Goal: Task Accomplishment & Management: Use online tool/utility

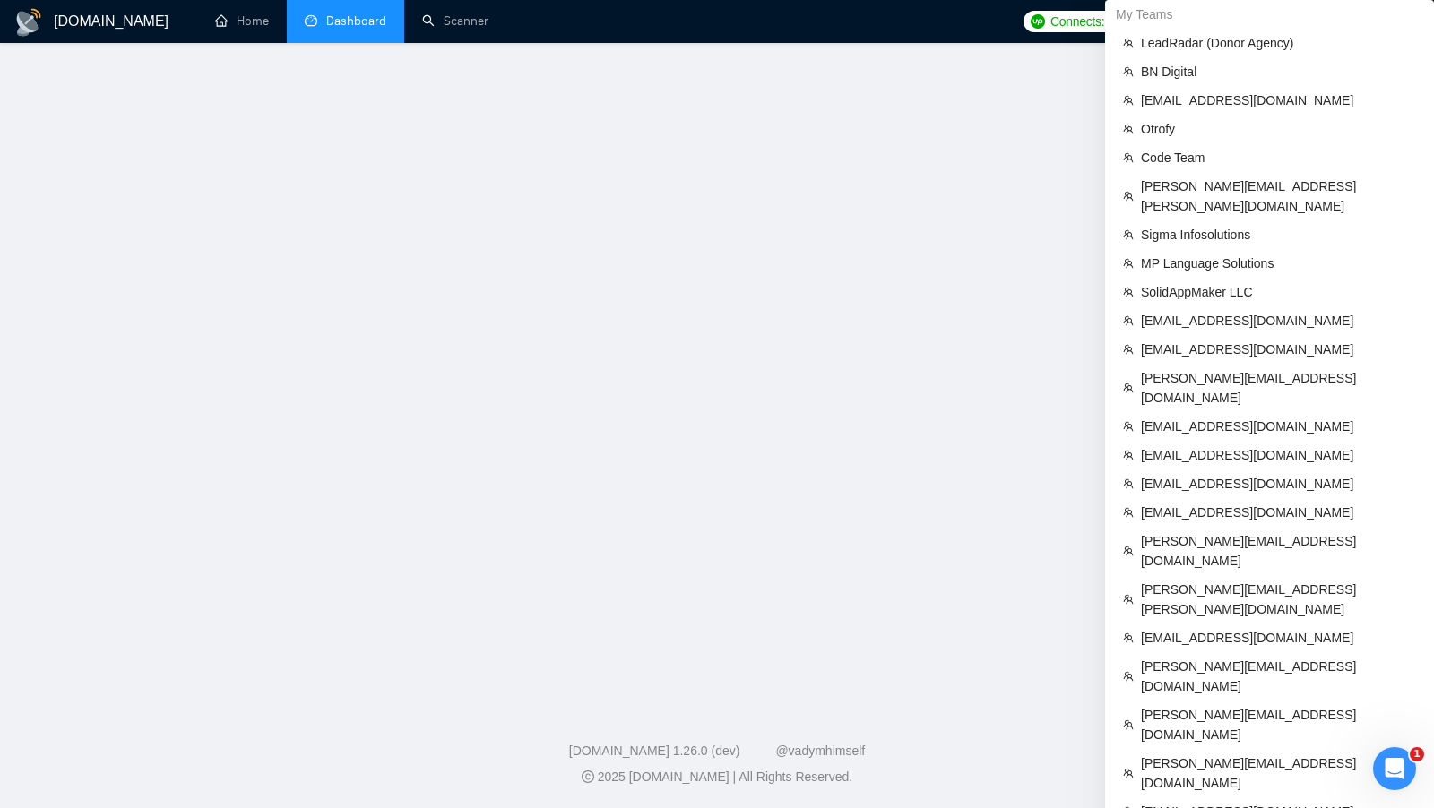
scroll to position [1152, 0]
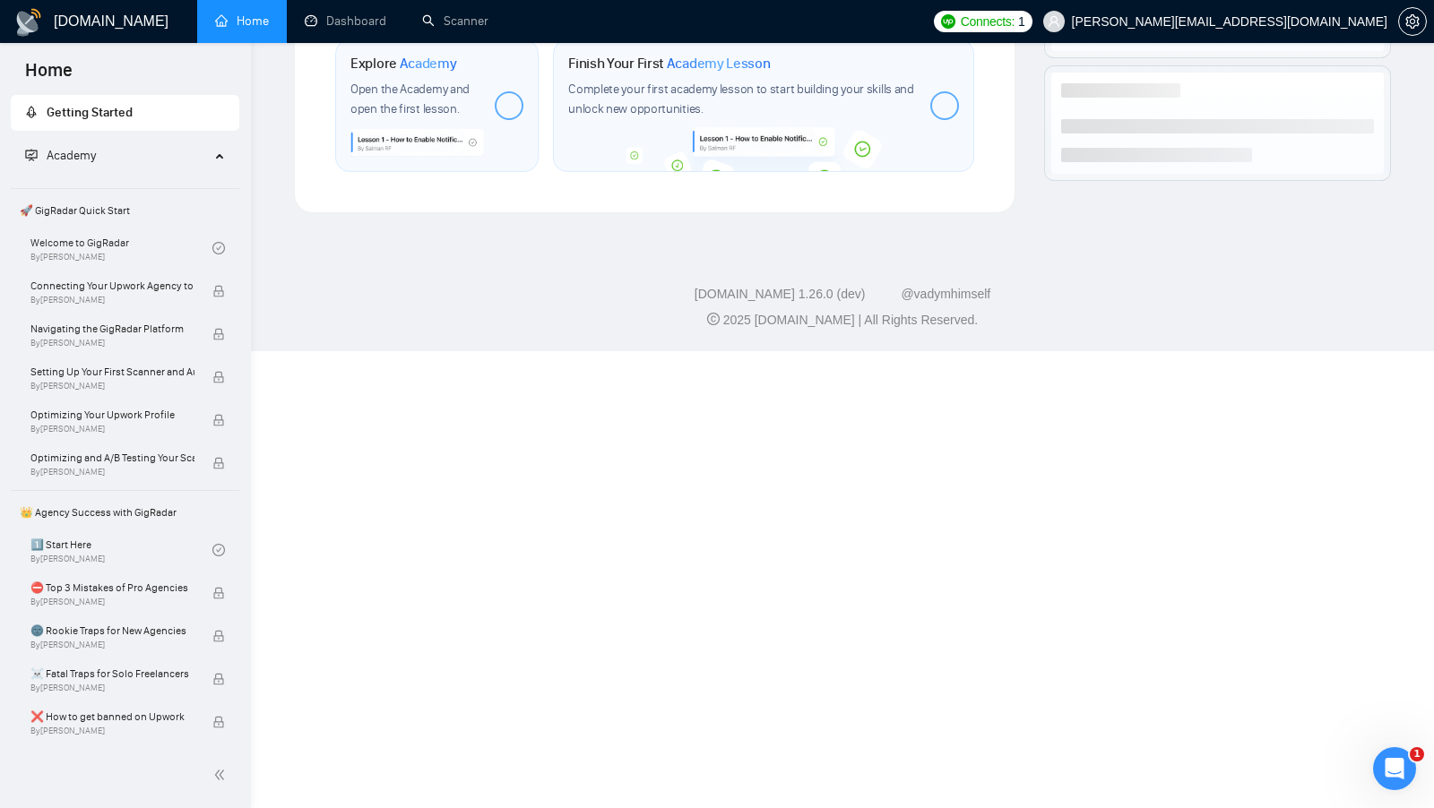
scroll to position [597, 0]
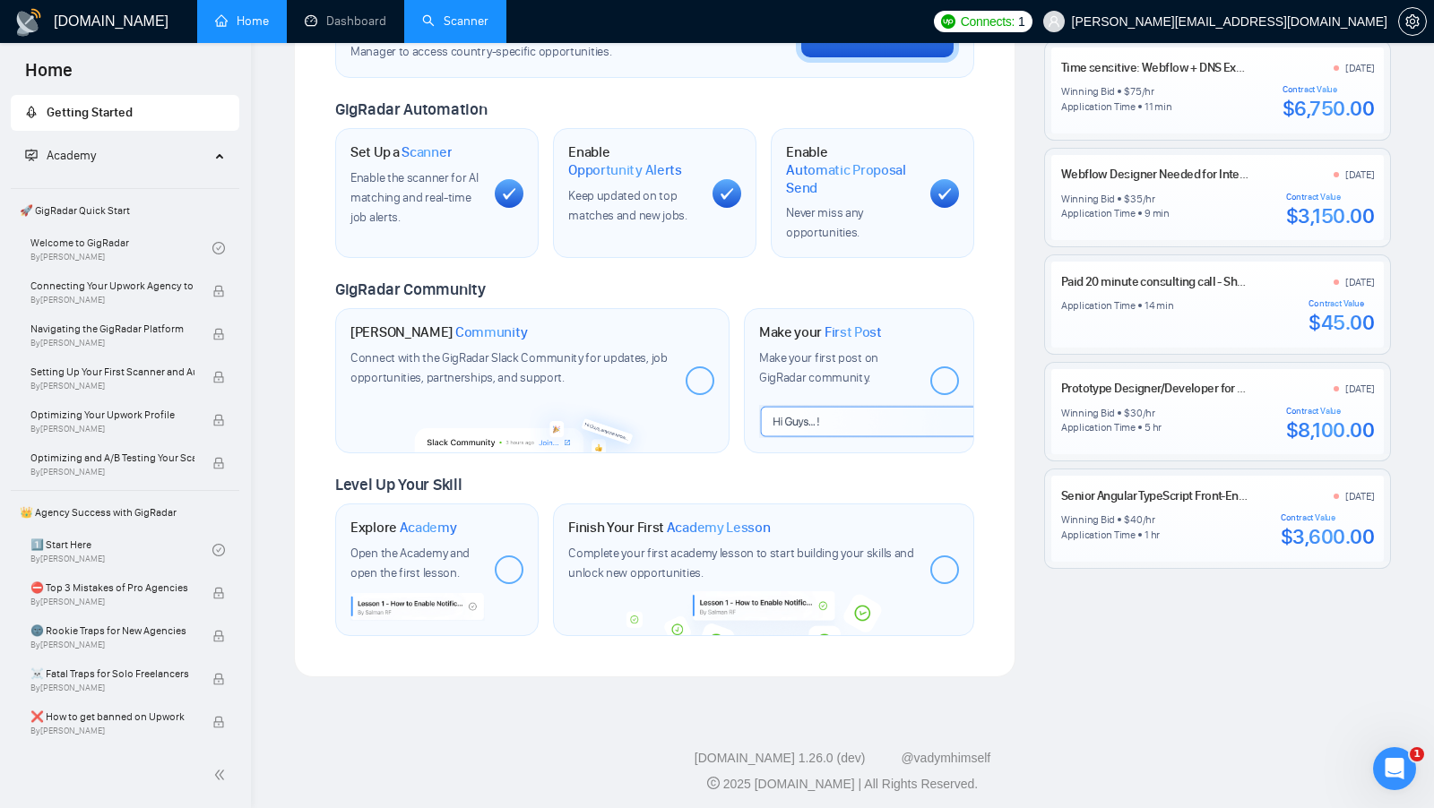
click at [459, 22] on link "Scanner" at bounding box center [455, 20] width 66 height 15
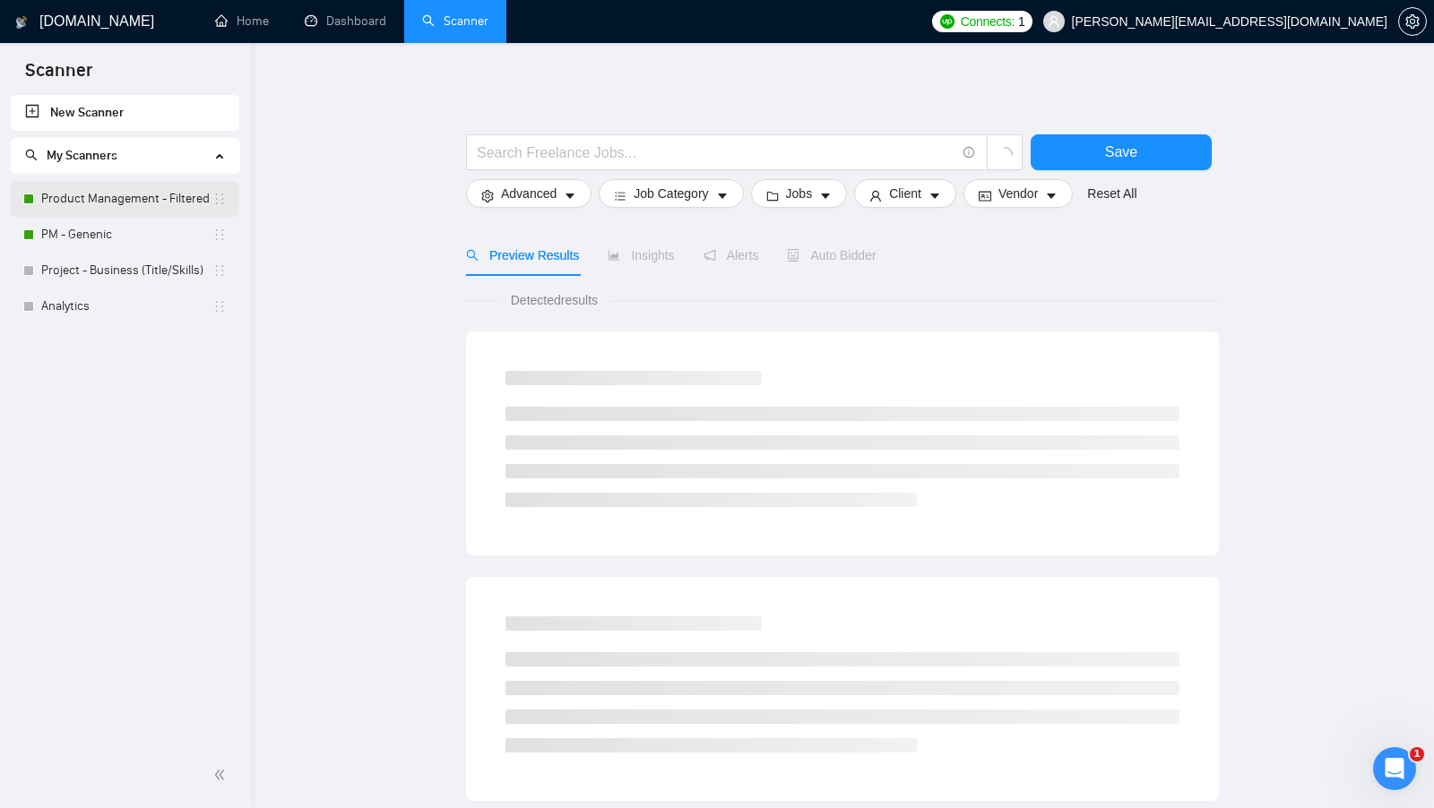
click at [128, 190] on link "Product Management - Filtered" at bounding box center [126, 199] width 171 height 36
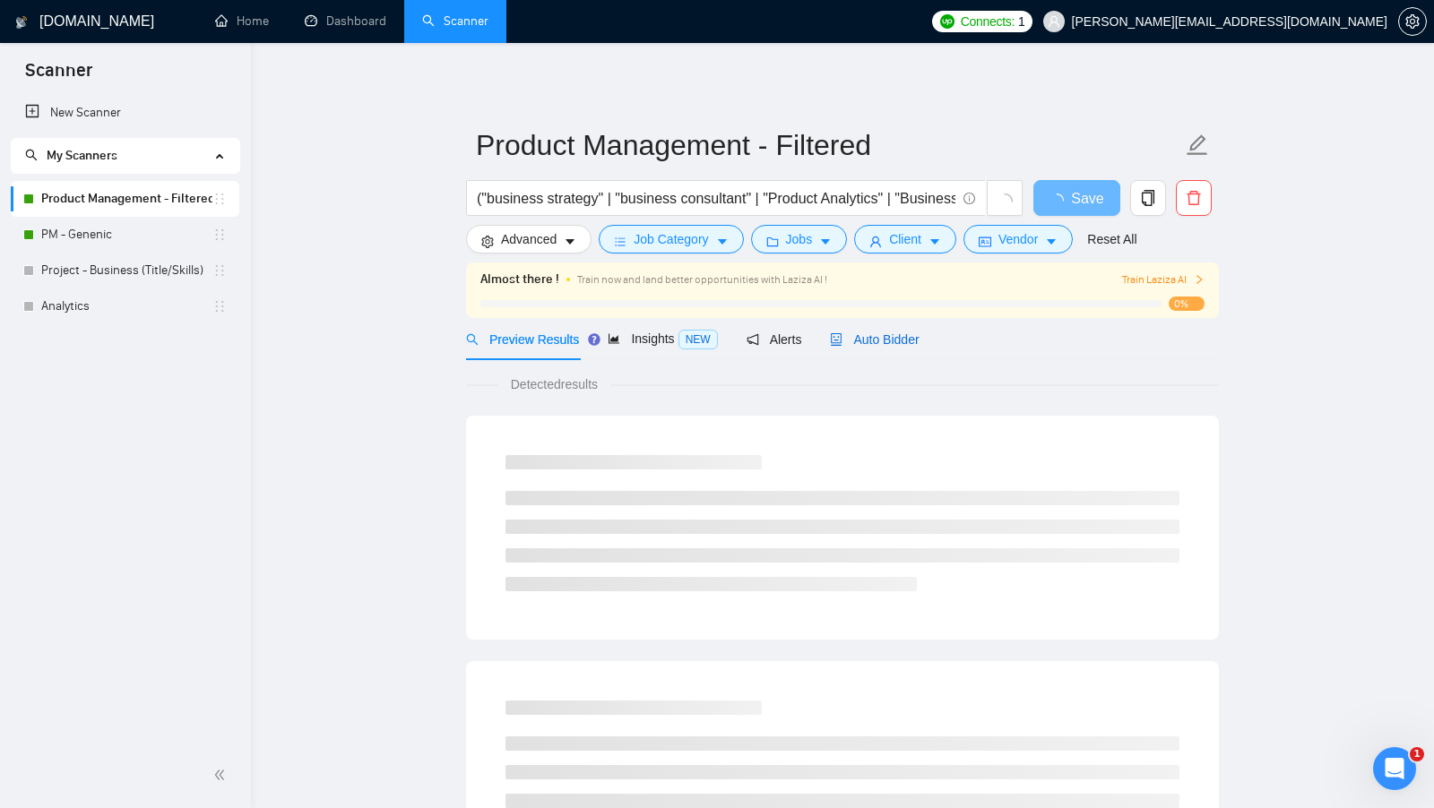
click at [862, 334] on span "Auto Bidder" at bounding box center [874, 339] width 89 height 14
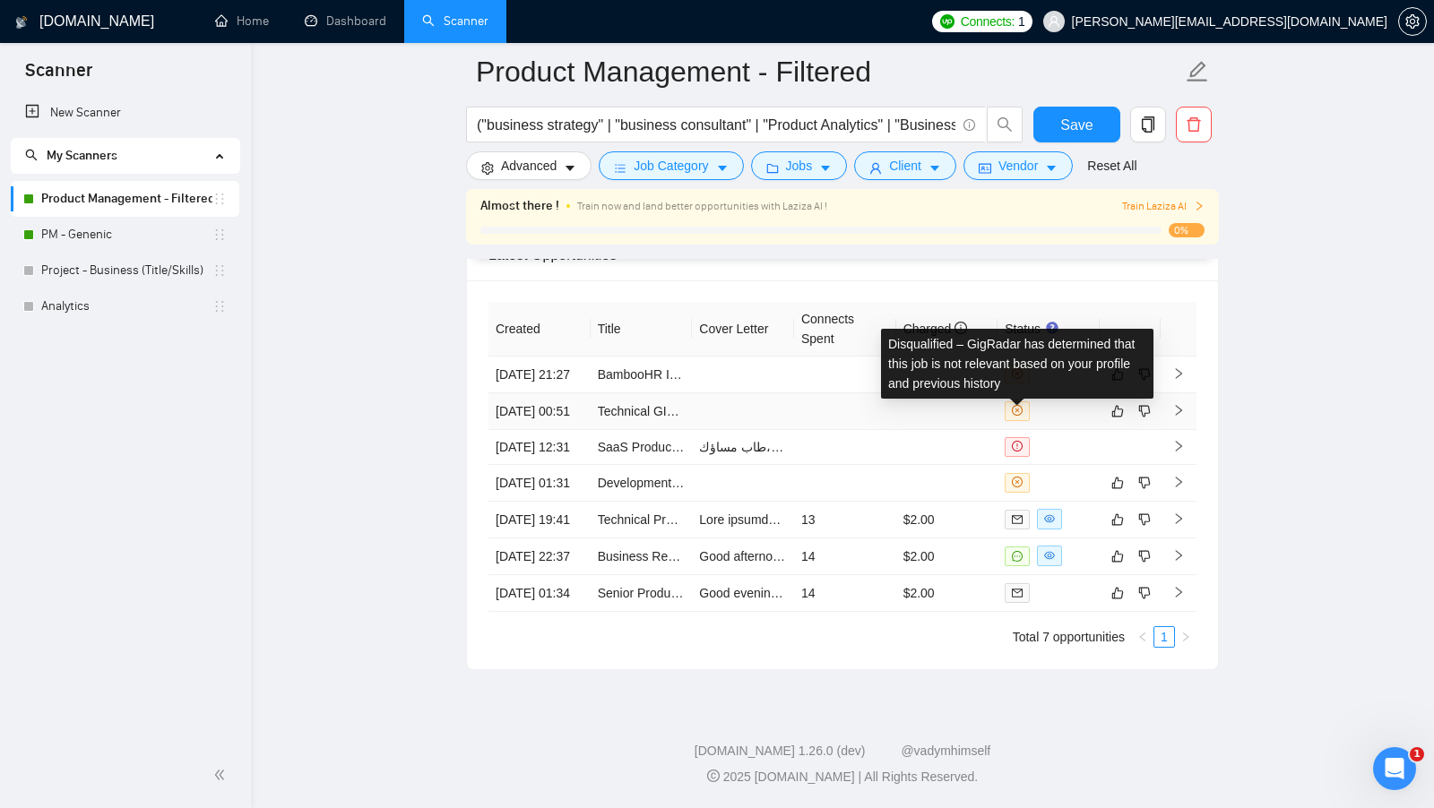
scroll to position [4642, 0]
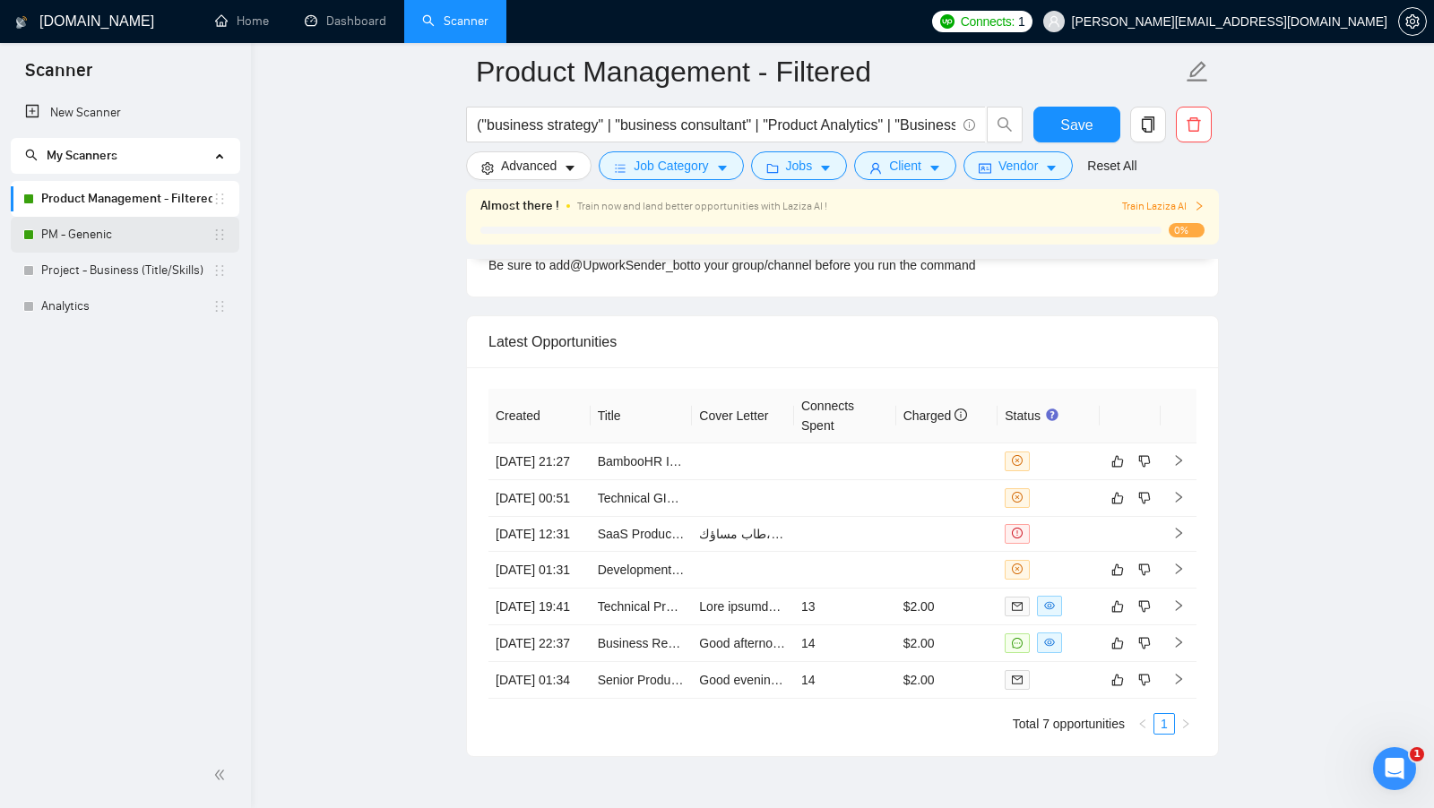
click at [134, 227] on link "PM - Genenic" at bounding box center [126, 235] width 171 height 36
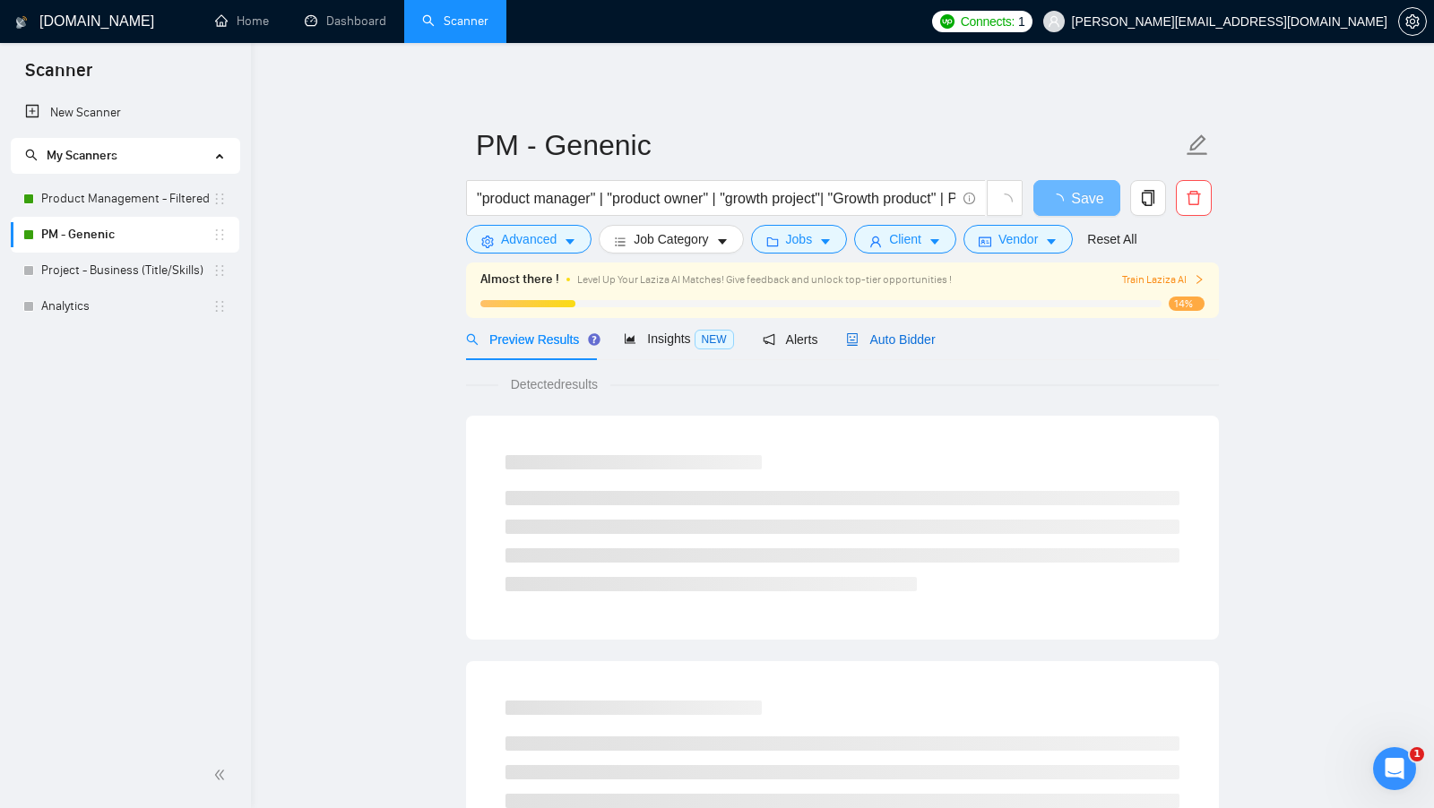
click at [910, 334] on span "Auto Bidder" at bounding box center [890, 339] width 89 height 14
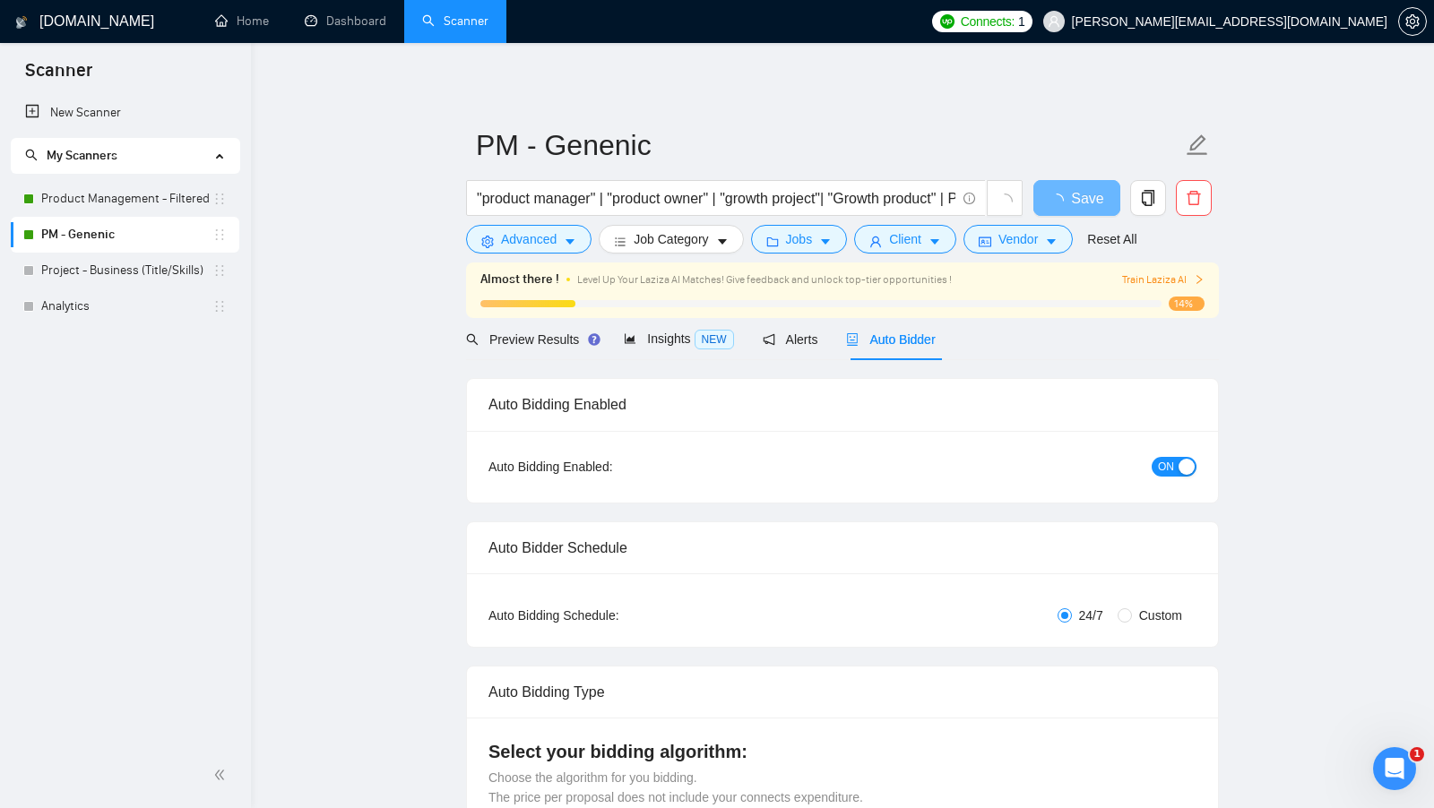
checkbox input "true"
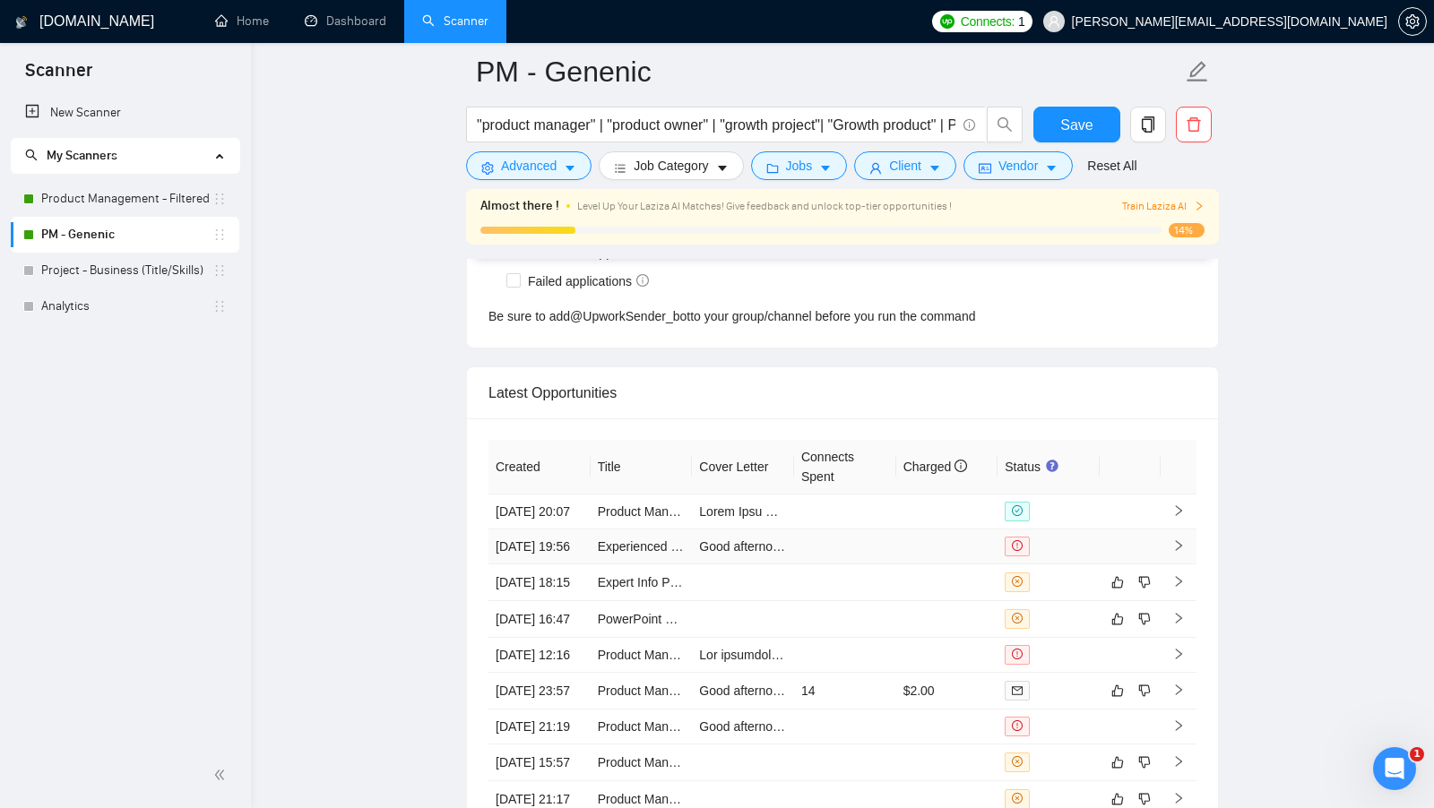
scroll to position [4558, 0]
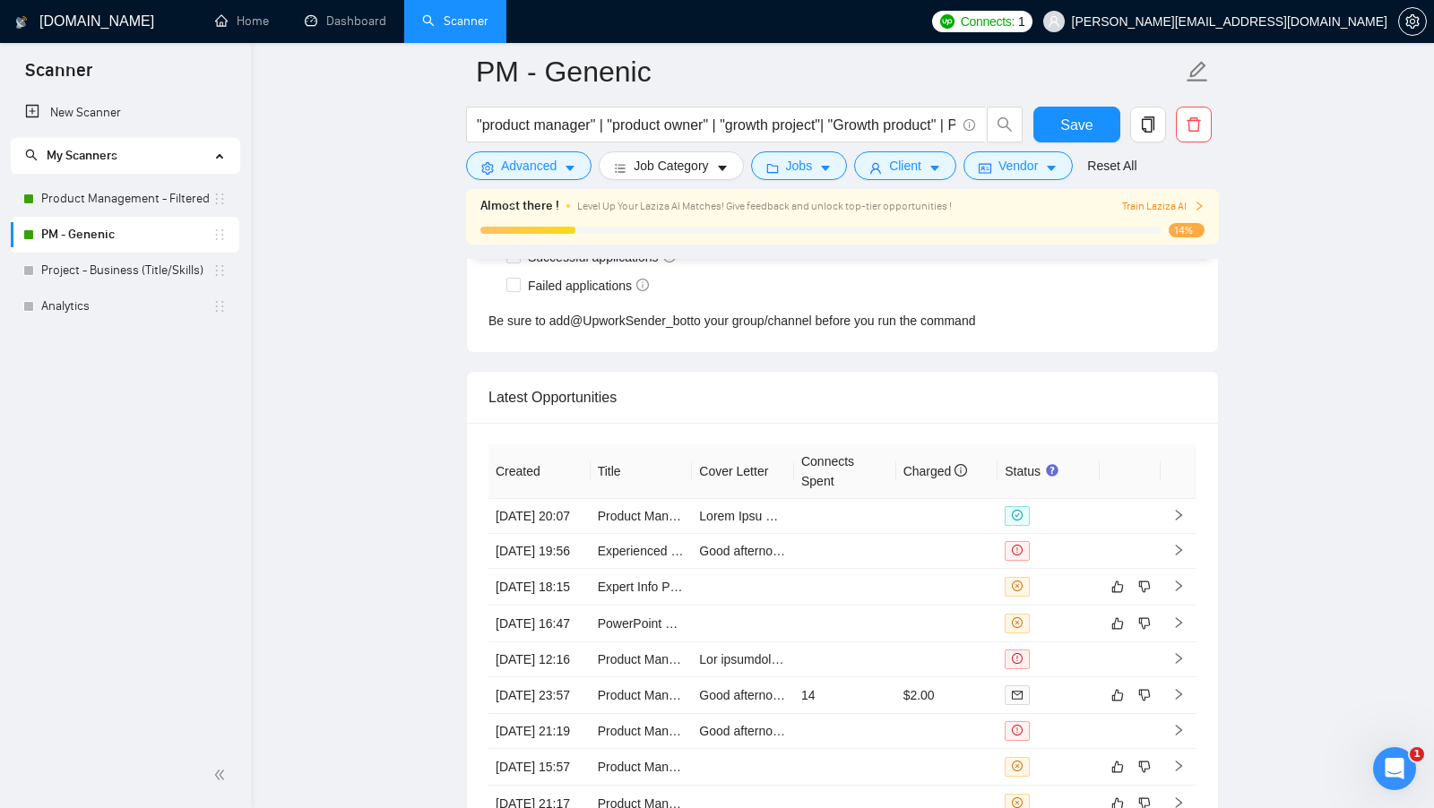
click at [1393, 769] on icon "Відкрити програму для спілкування Intercom" at bounding box center [1395, 770] width 30 height 30
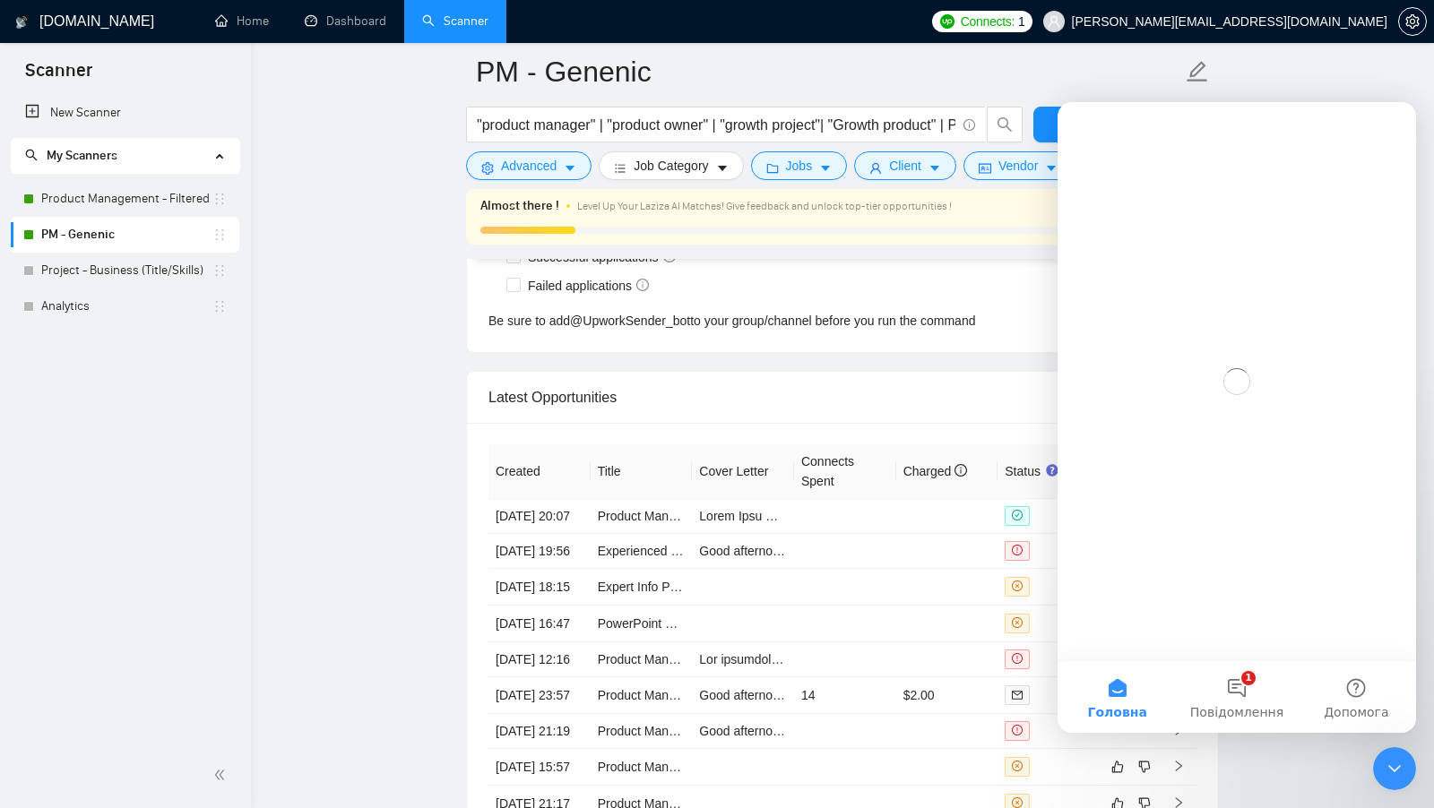
scroll to position [0, 0]
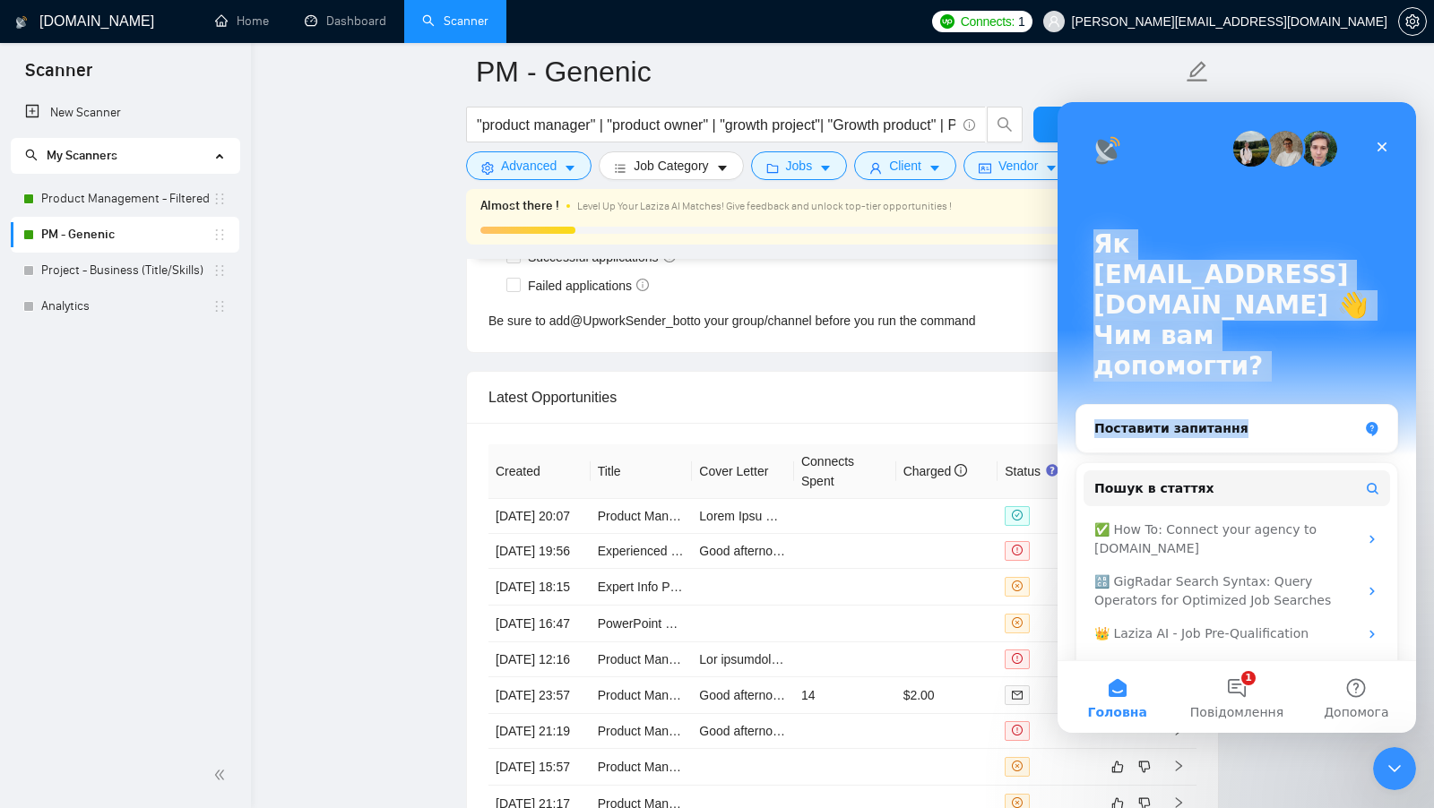
drag, startPoint x: 1238, startPoint y: 358, endPoint x: 1233, endPoint y: 213, distance: 145.2
click at [1234, 208] on div "Як viktor+7@gigradar.io 👋 Чим вам допомогти? Поставити запитання Пошук в стаття…" at bounding box center [1236, 401] width 358 height 599
click at [1205, 470] on button "Пошук в статтях" at bounding box center [1236, 488] width 306 height 36
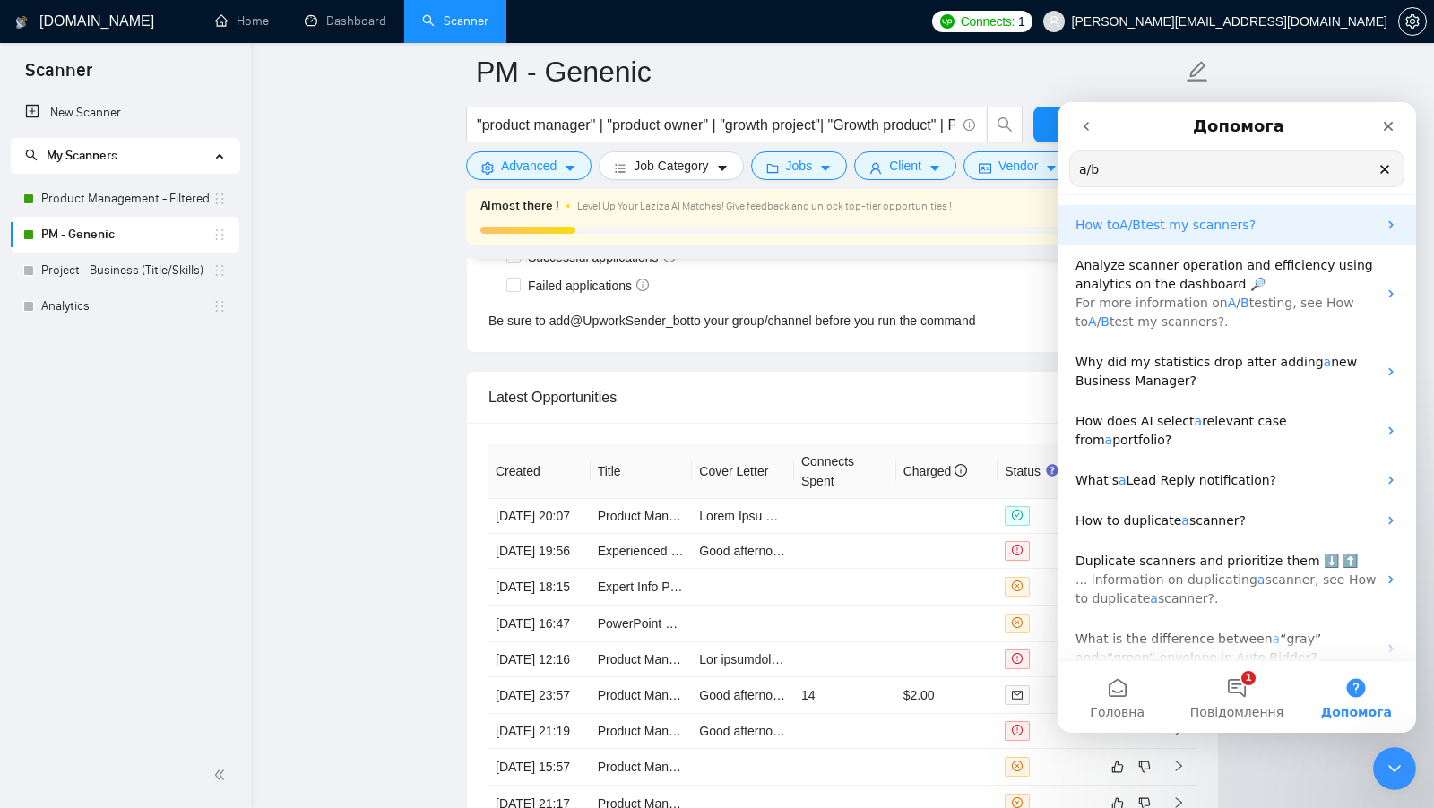
type input "a/b"
click at [1324, 234] on p "How to A / B test my scanners?" at bounding box center [1225, 225] width 301 height 19
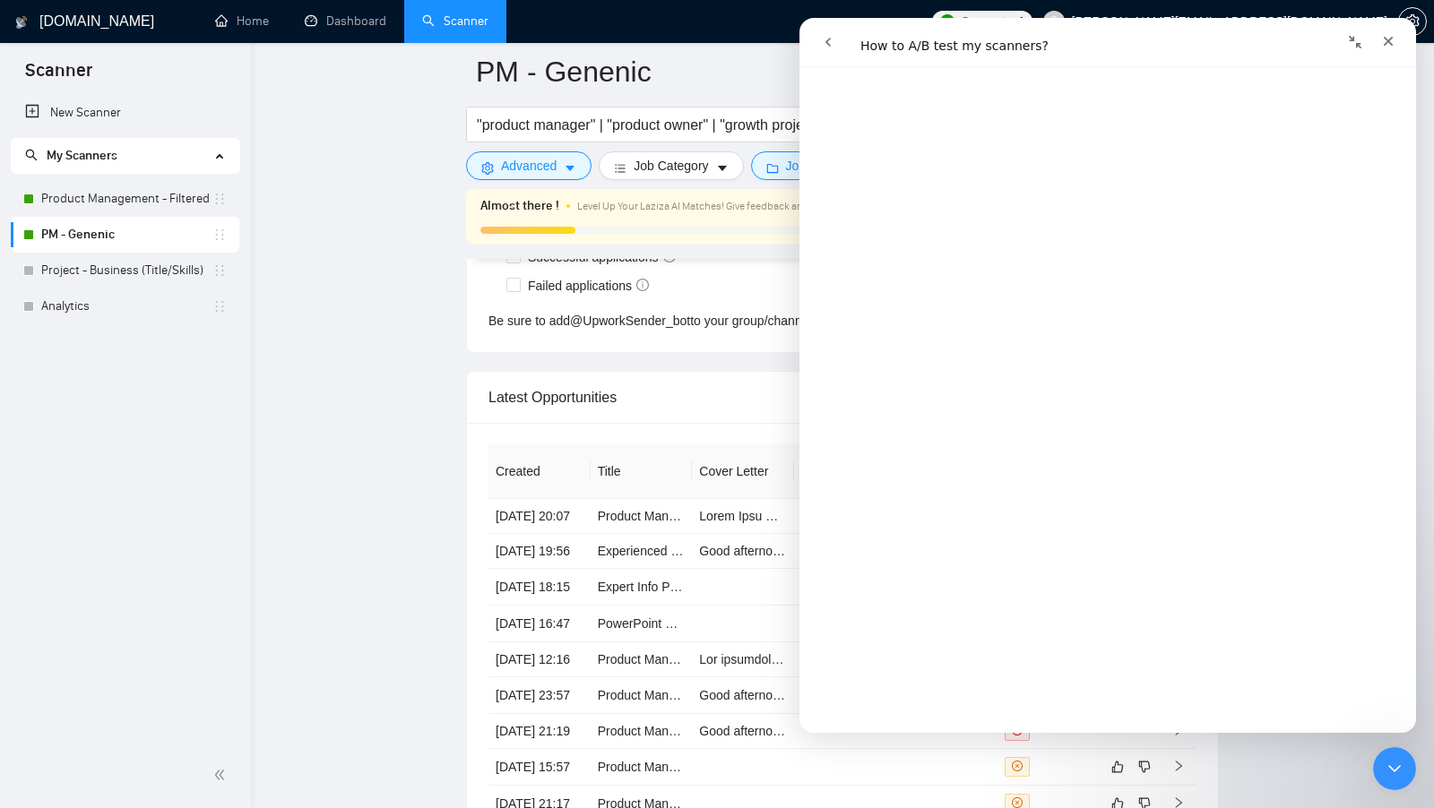
scroll to position [1175, 0]
click at [1121, 714] on div "Відкрити в довідковому центрі" at bounding box center [1107, 704] width 238 height 26
click at [1130, 711] on link "Відкрити в довідковому центрі" at bounding box center [1108, 708] width 224 height 14
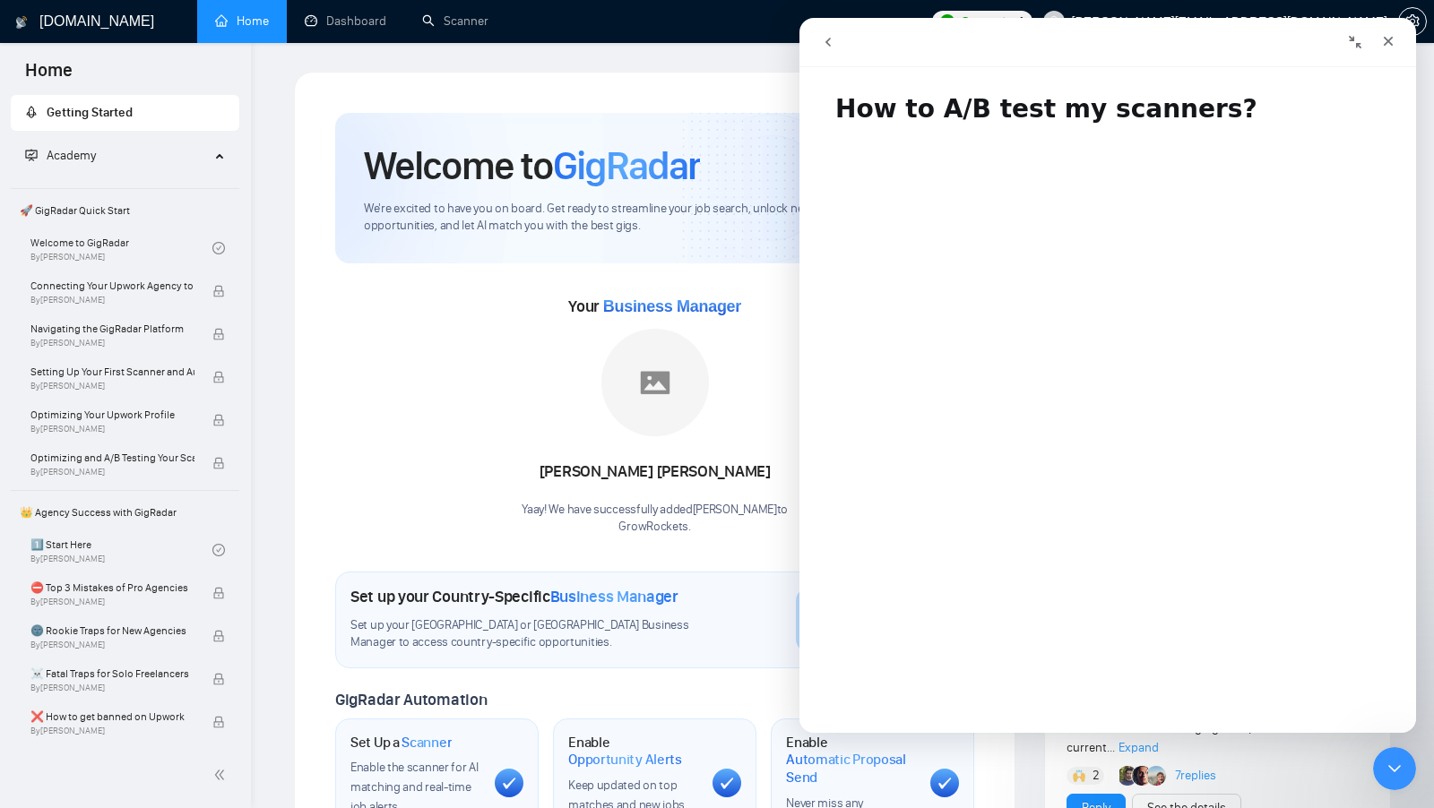
click at [580, 340] on div "[PERSON_NAME]! We have successfully added [PERSON_NAME] to GrowRockets ." at bounding box center [655, 432] width 266 height 206
click at [456, 19] on link "Scanner" at bounding box center [455, 20] width 66 height 15
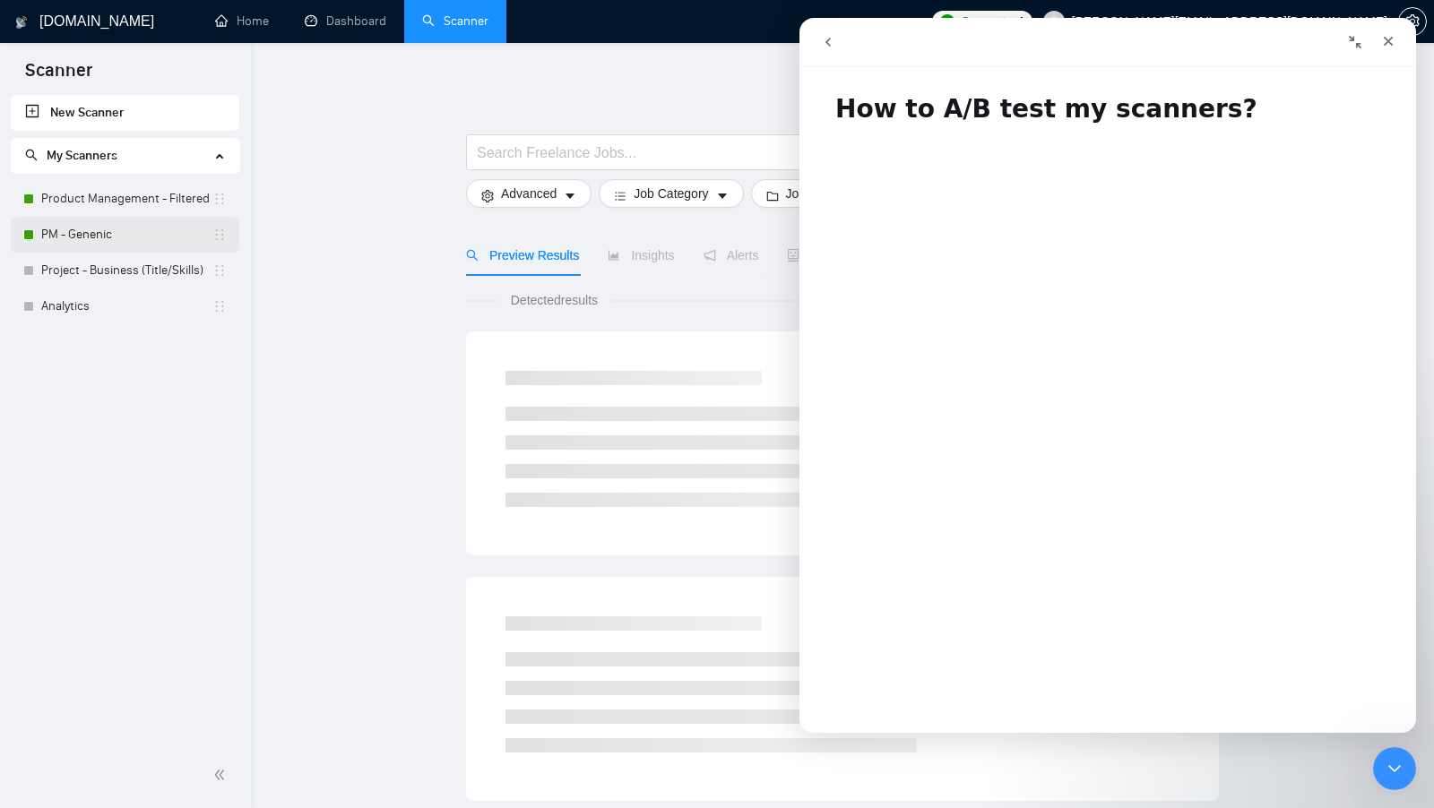
drag, startPoint x: 135, startPoint y: 237, endPoint x: 43, endPoint y: 175, distance: 111.6
click at [135, 237] on link "PM - Genenic" at bounding box center [126, 235] width 171 height 36
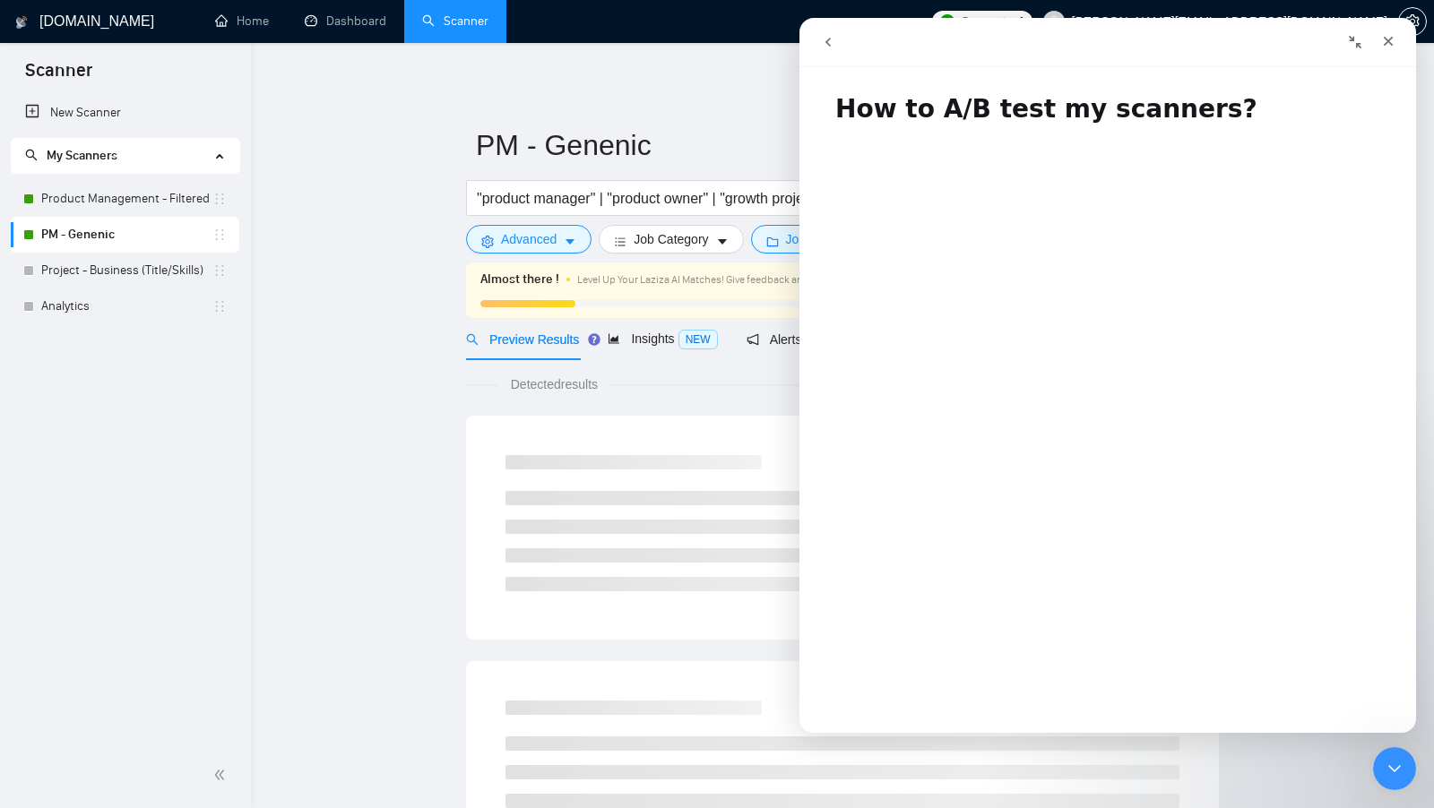
click at [1386, 771] on icon "Закрити програму для спілкування Intercom" at bounding box center [1395, 769] width 22 height 22
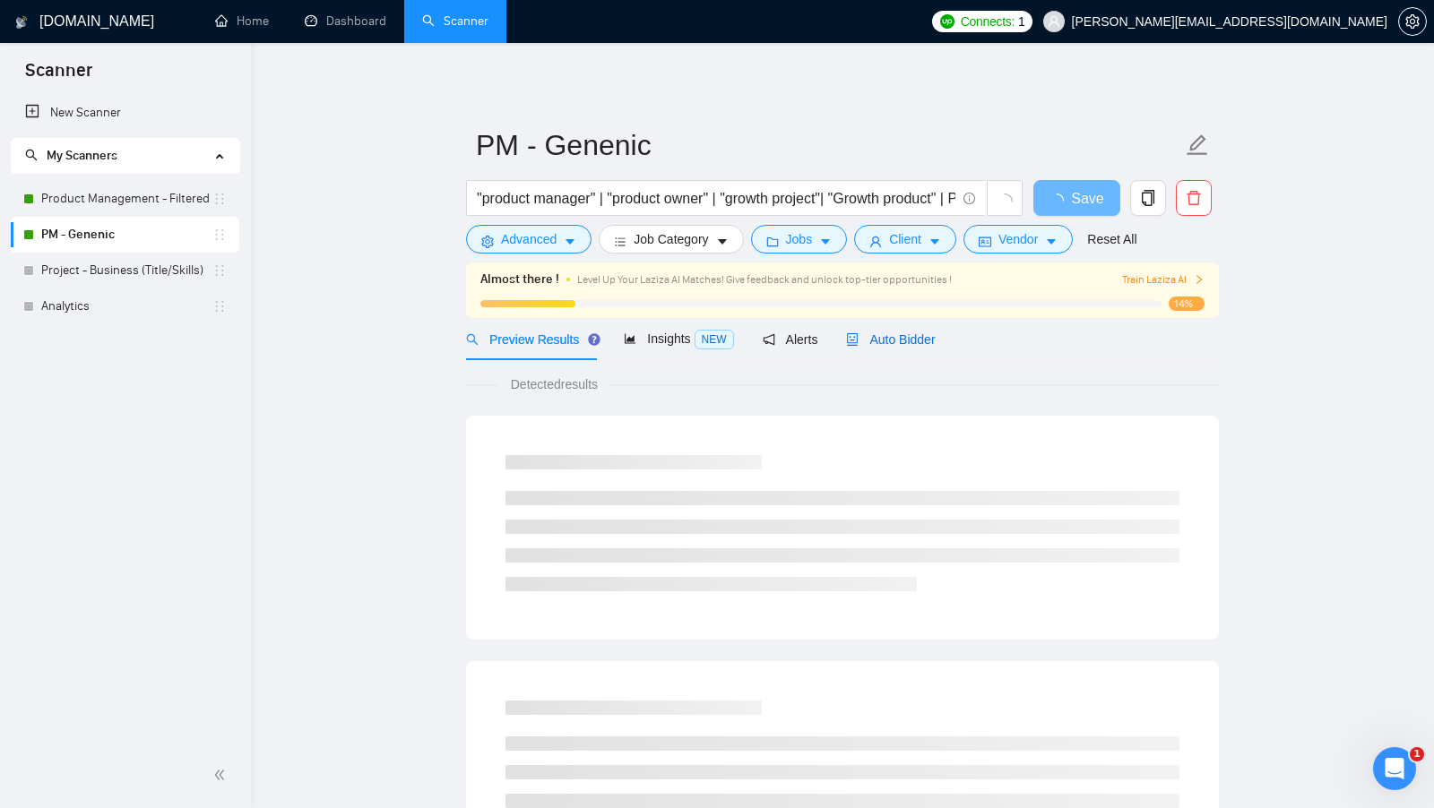
click at [905, 331] on div "Auto Bidder" at bounding box center [890, 340] width 89 height 20
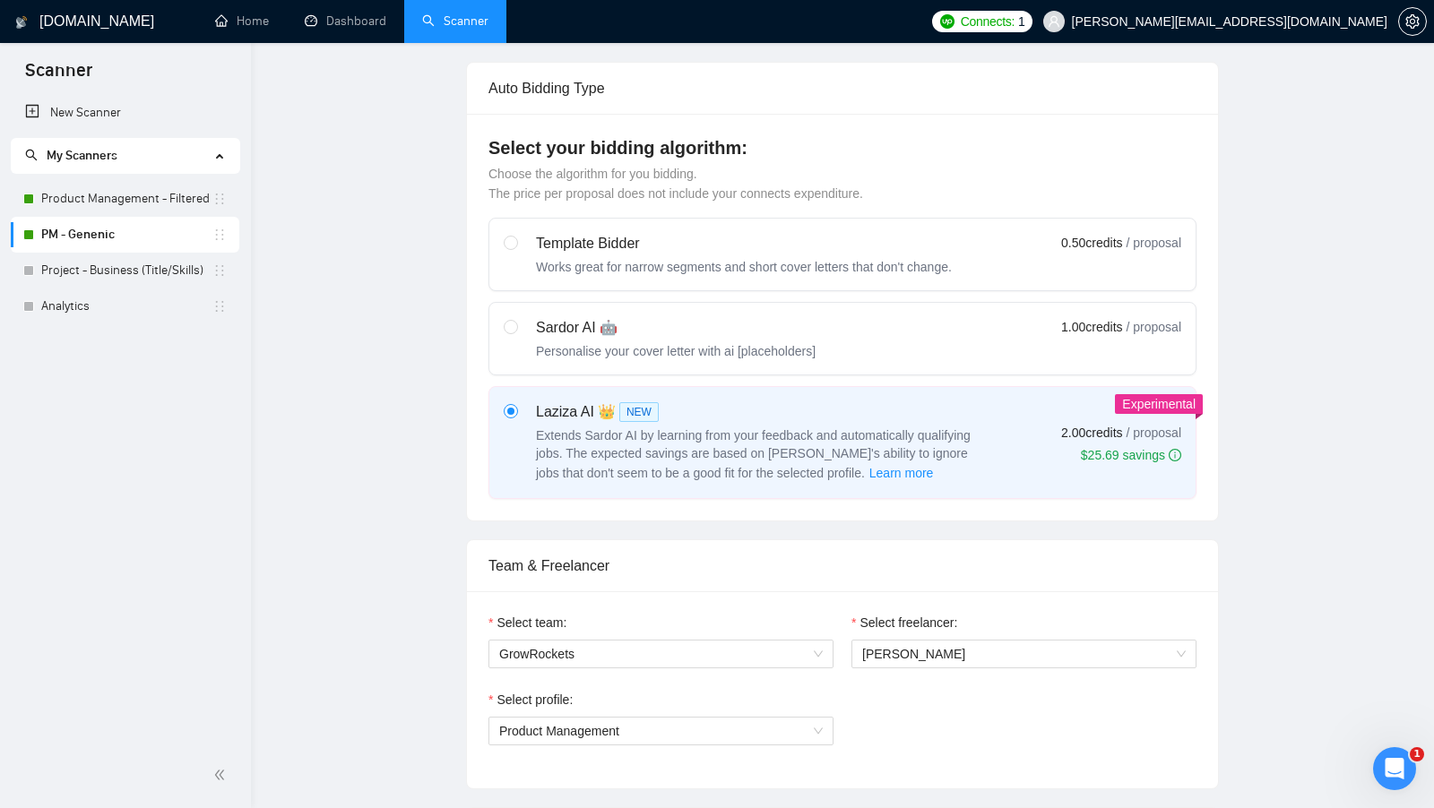
checkbox input "true"
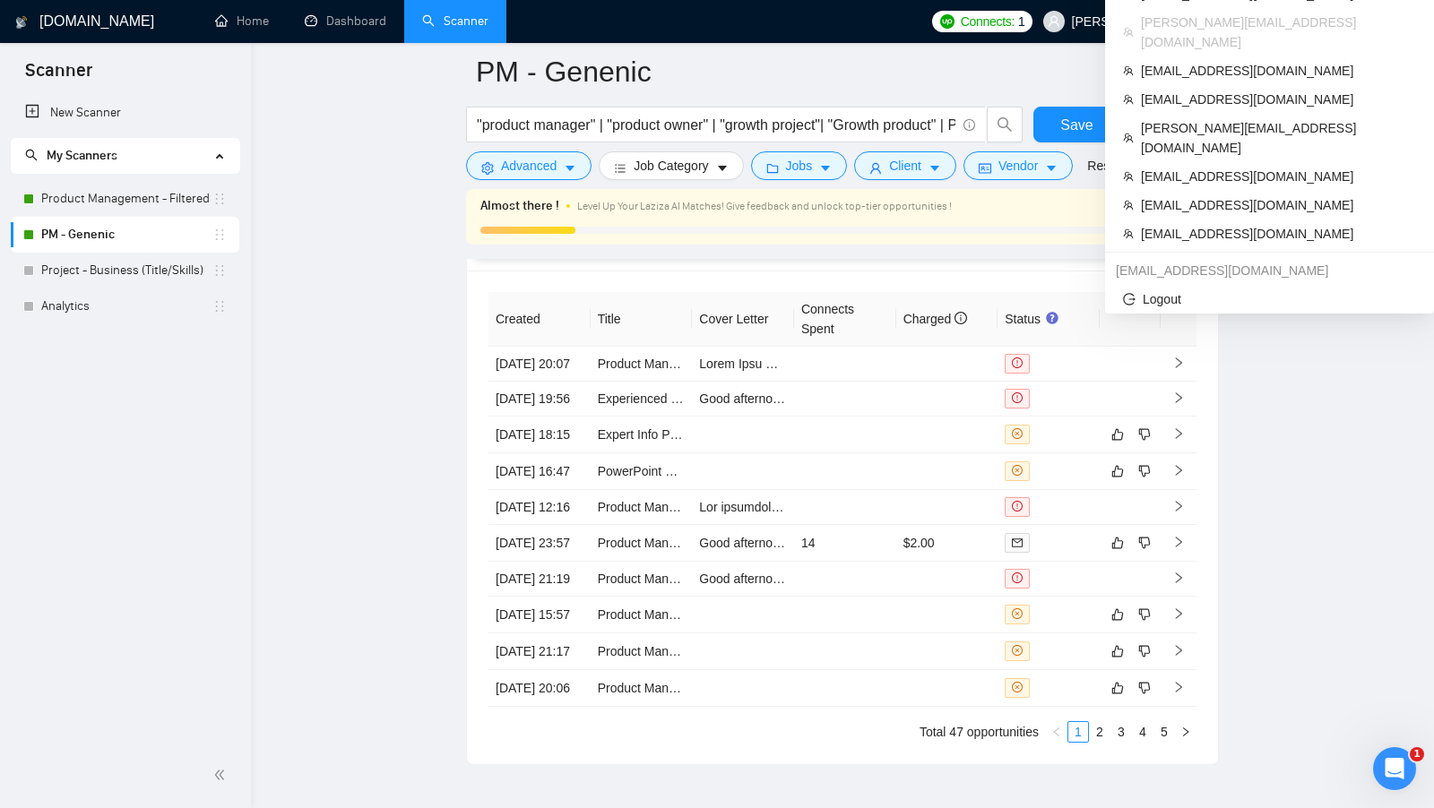
scroll to position [4107, 0]
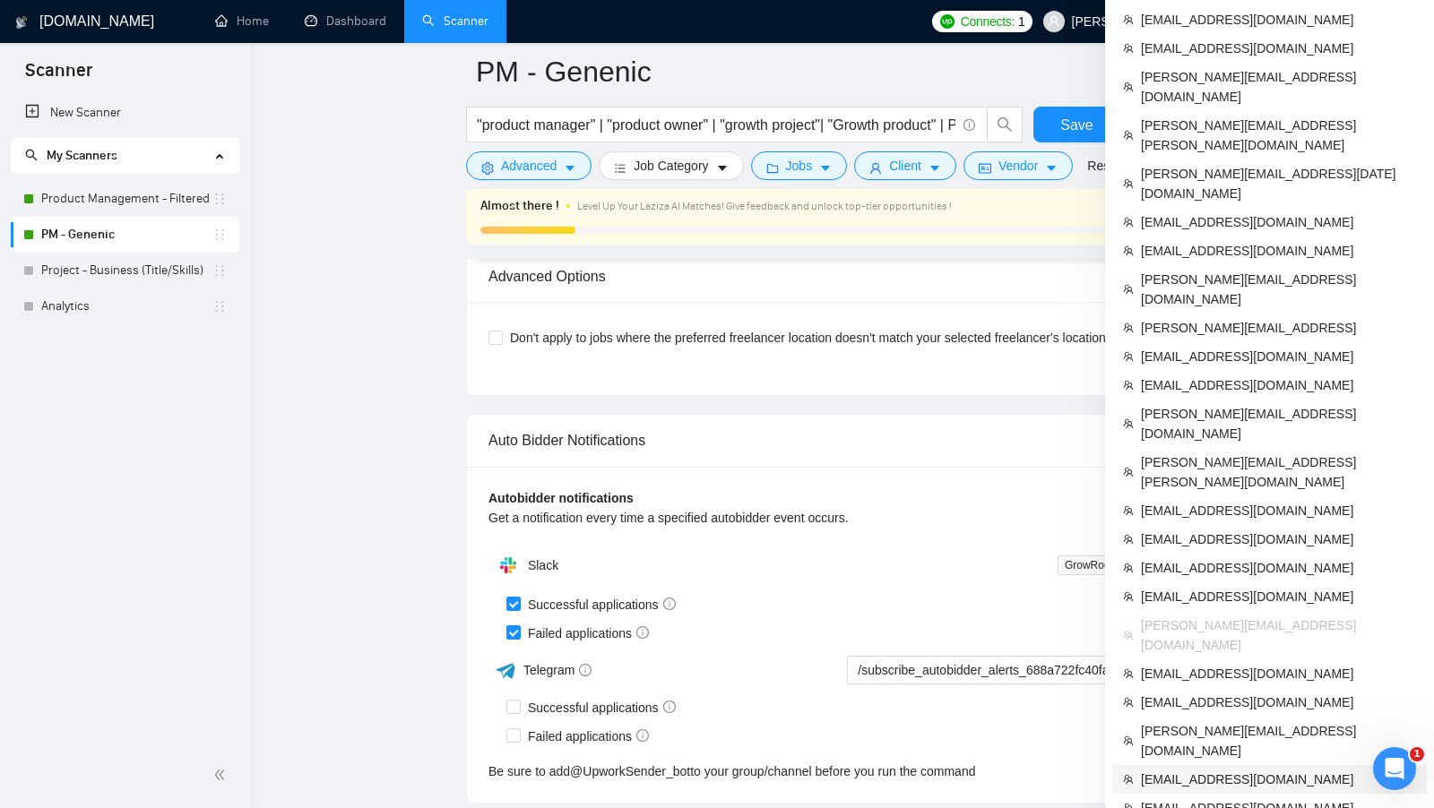
click at [1279, 770] on span "[EMAIL_ADDRESS][DOMAIN_NAME]" at bounding box center [1278, 780] width 275 height 20
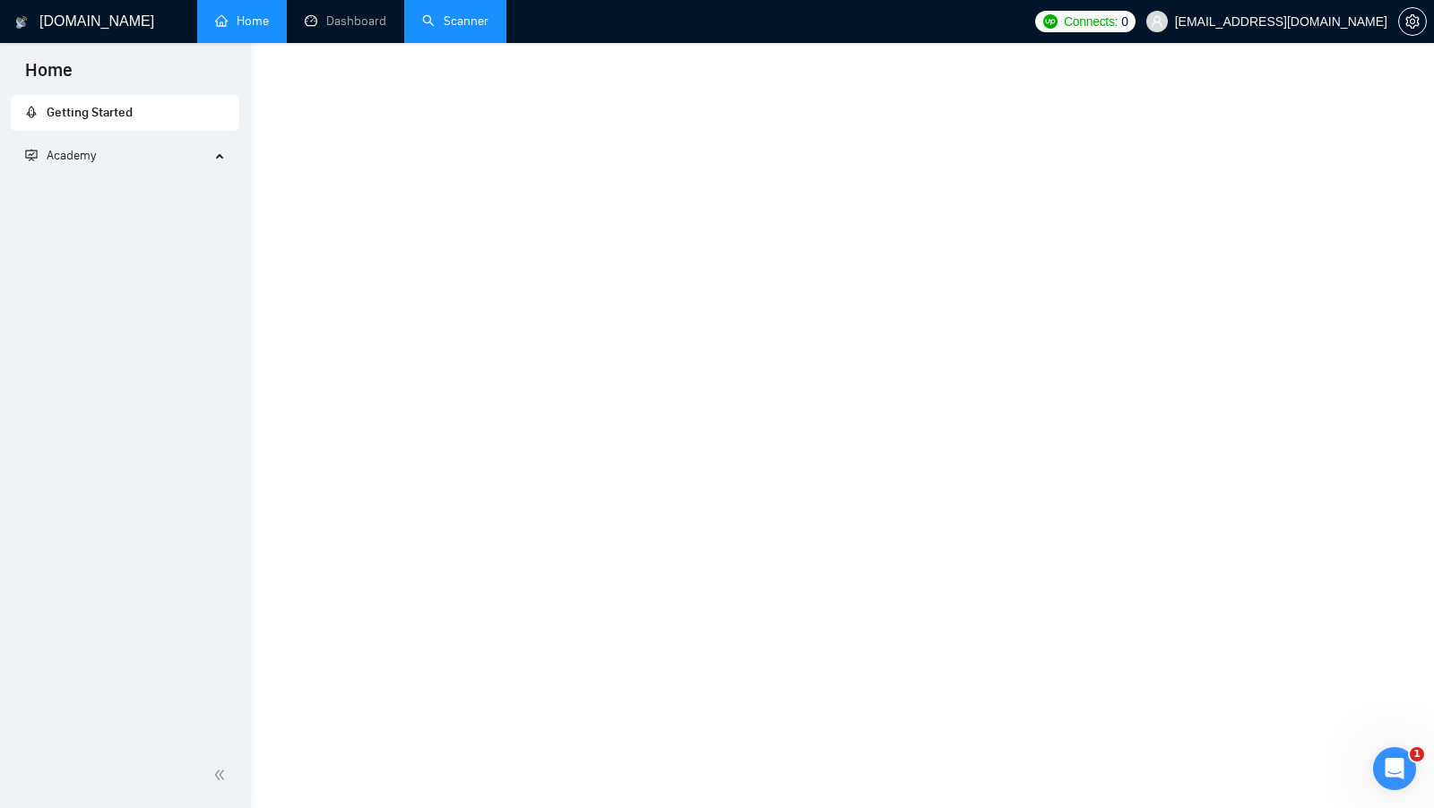
scroll to position [597, 0]
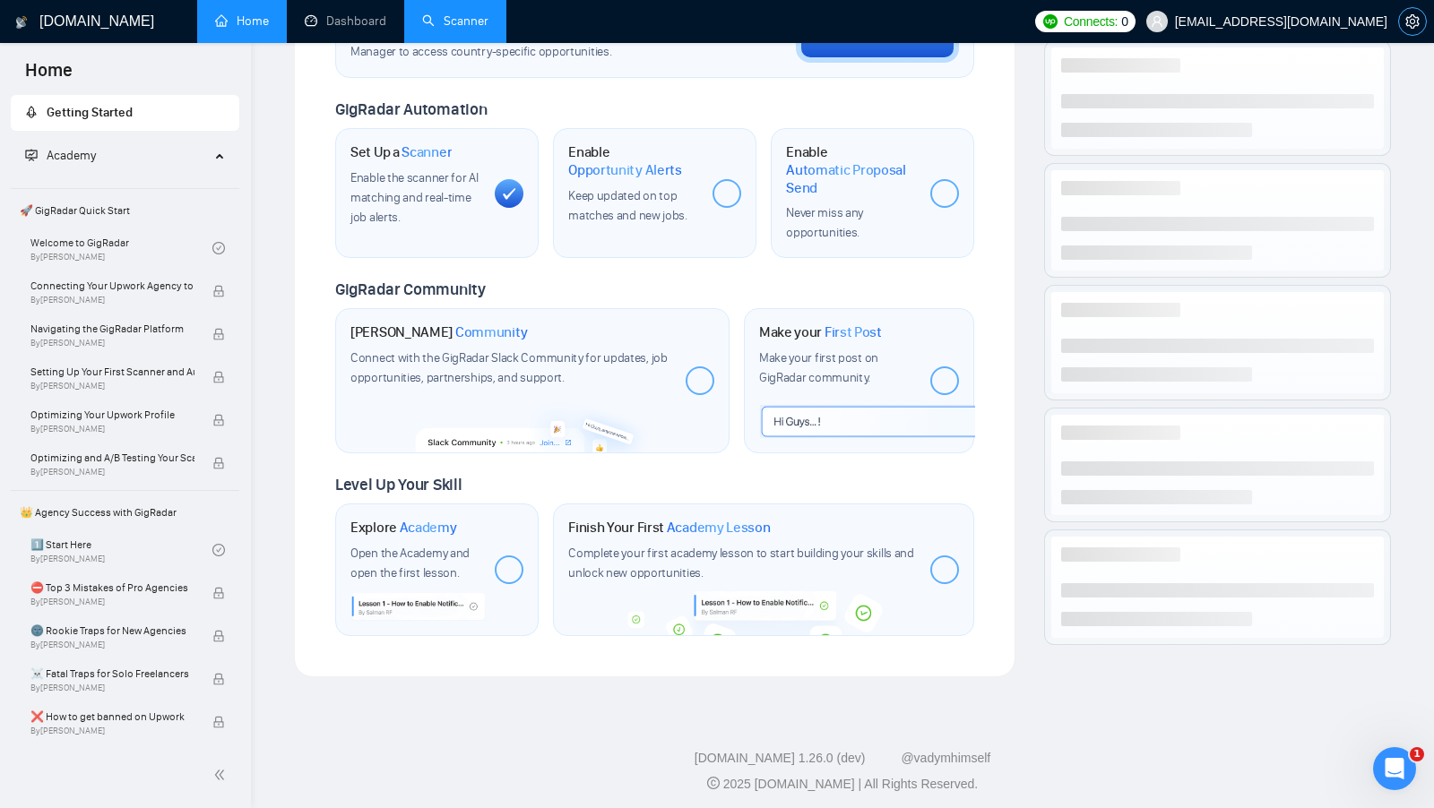
click at [1404, 13] on button "button" at bounding box center [1412, 21] width 29 height 29
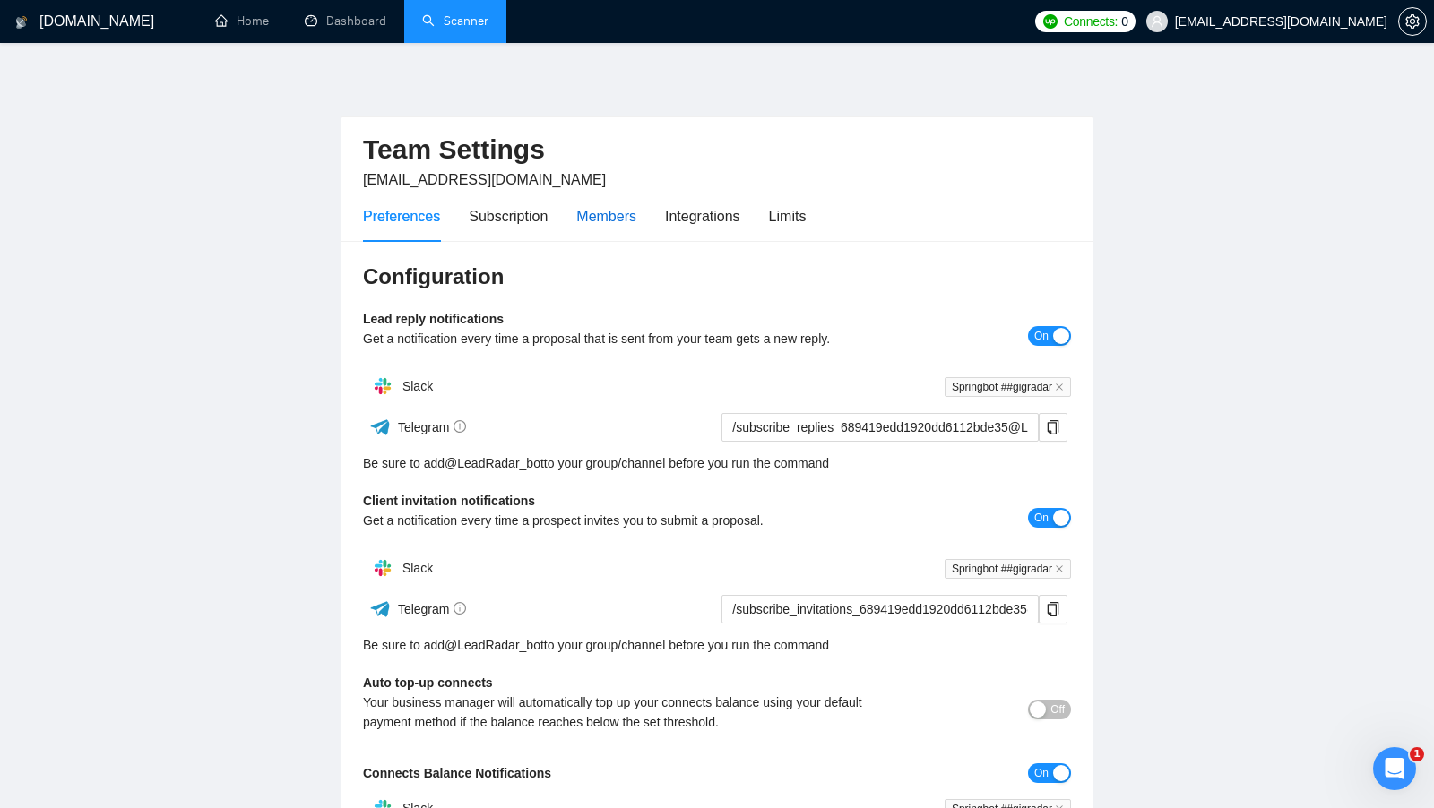
click at [606, 216] on div "Members" at bounding box center [606, 216] width 60 height 22
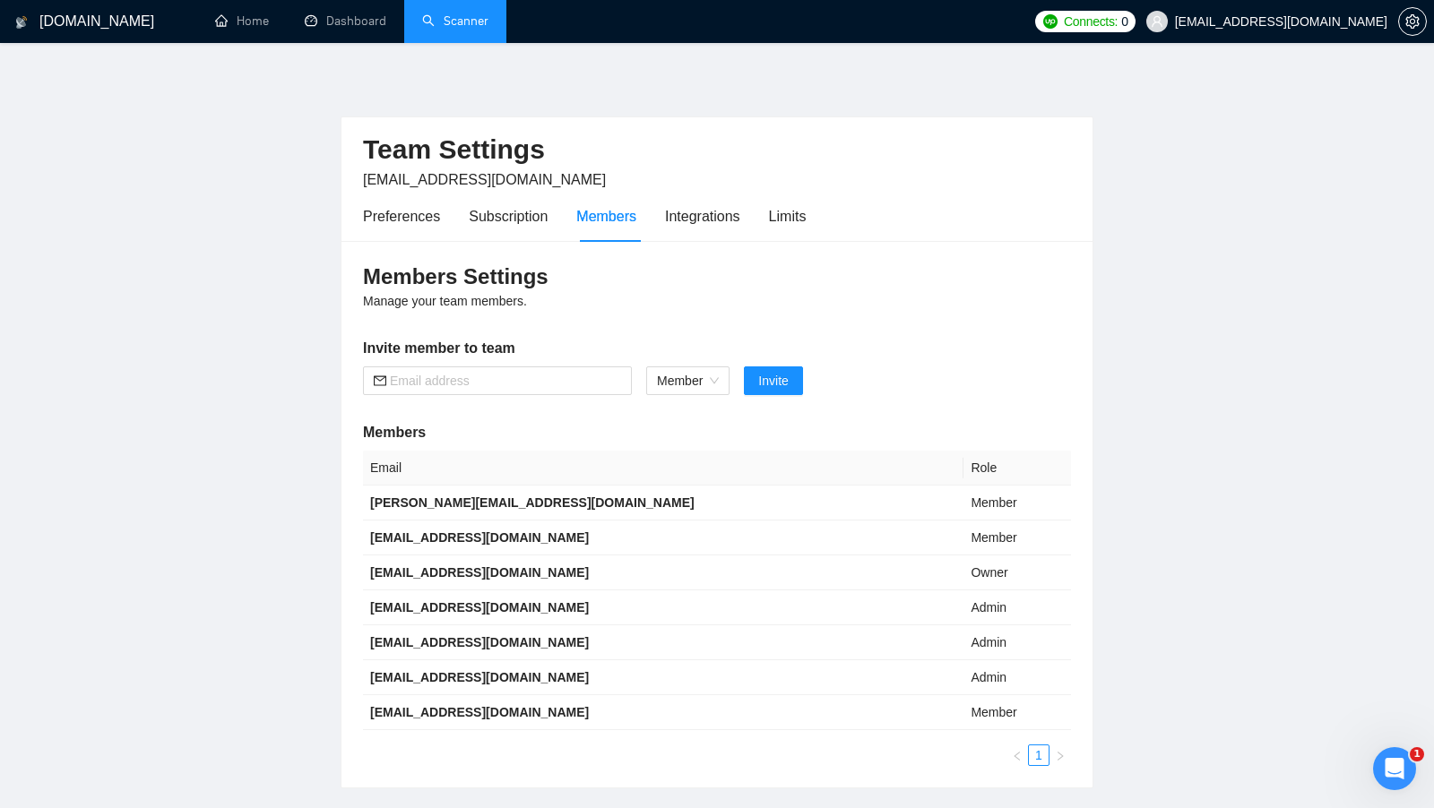
click at [470, 24] on link "Scanner" at bounding box center [455, 20] width 66 height 15
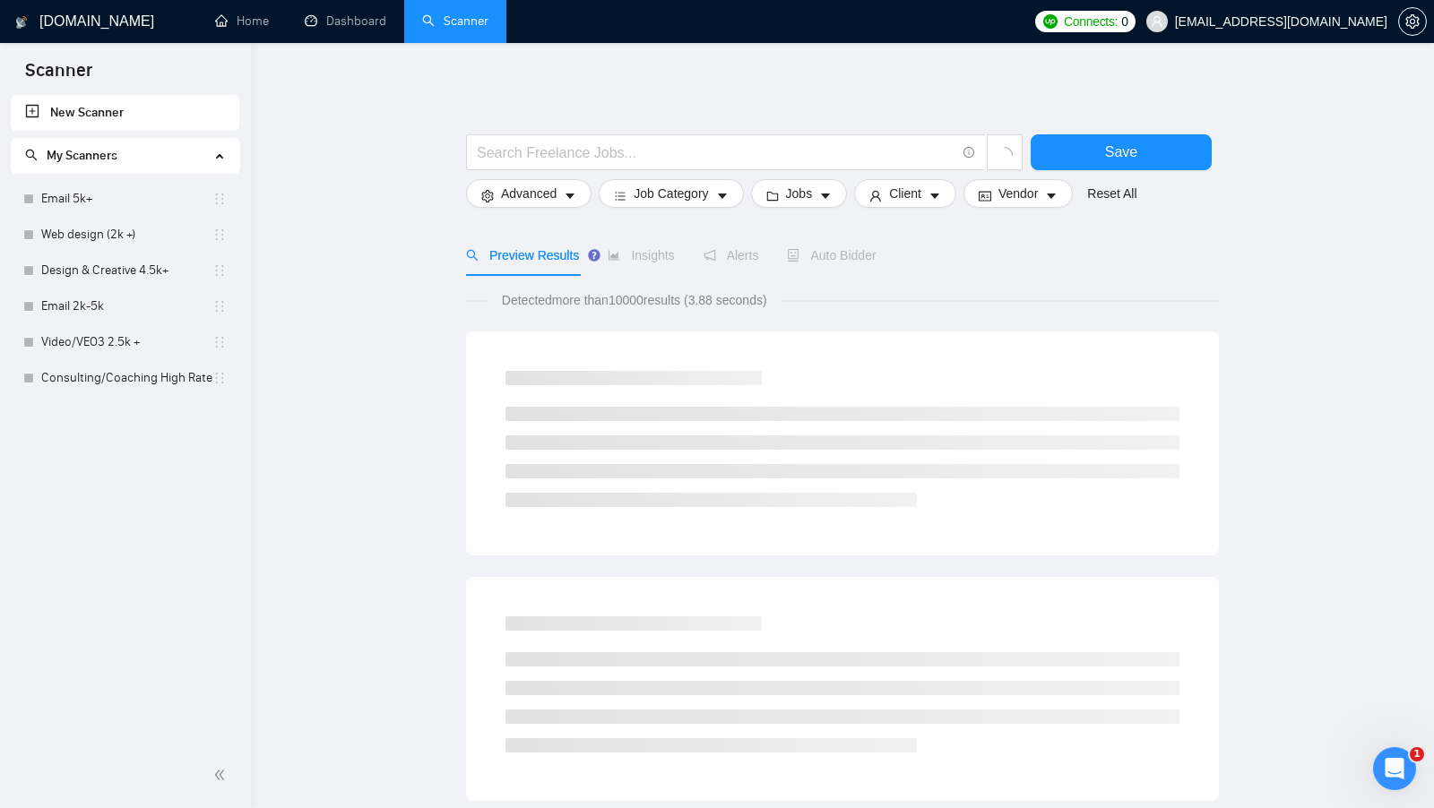
click at [162, 178] on li "My Scanners Email 5k+ Web design (2k +) Design & Creative 4.5k+ Email 2k-5k Vid…" at bounding box center [125, 267] width 229 height 258
click at [136, 237] on link "Web design (2k +)" at bounding box center [126, 235] width 171 height 36
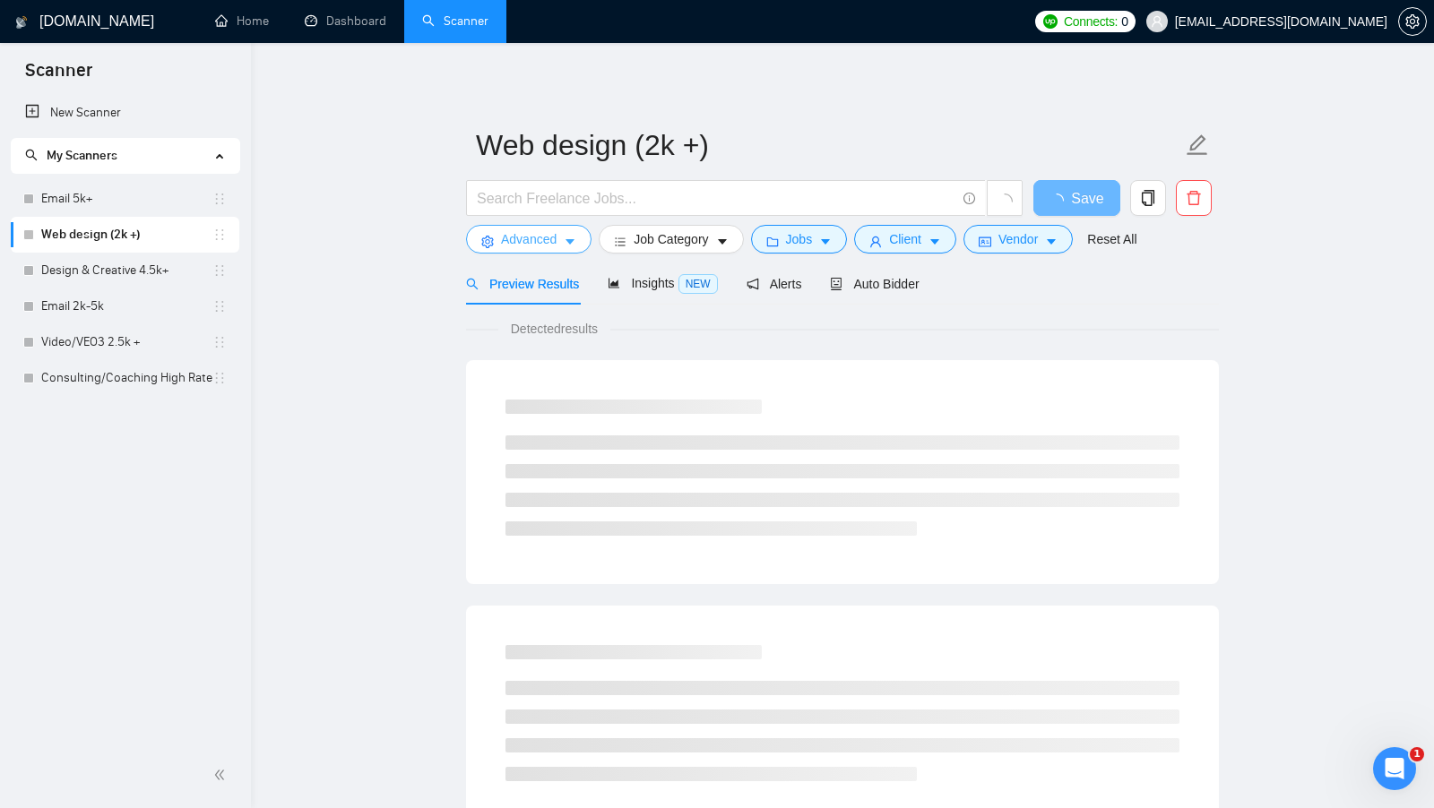
click at [559, 246] on button "Advanced" at bounding box center [528, 239] width 125 height 29
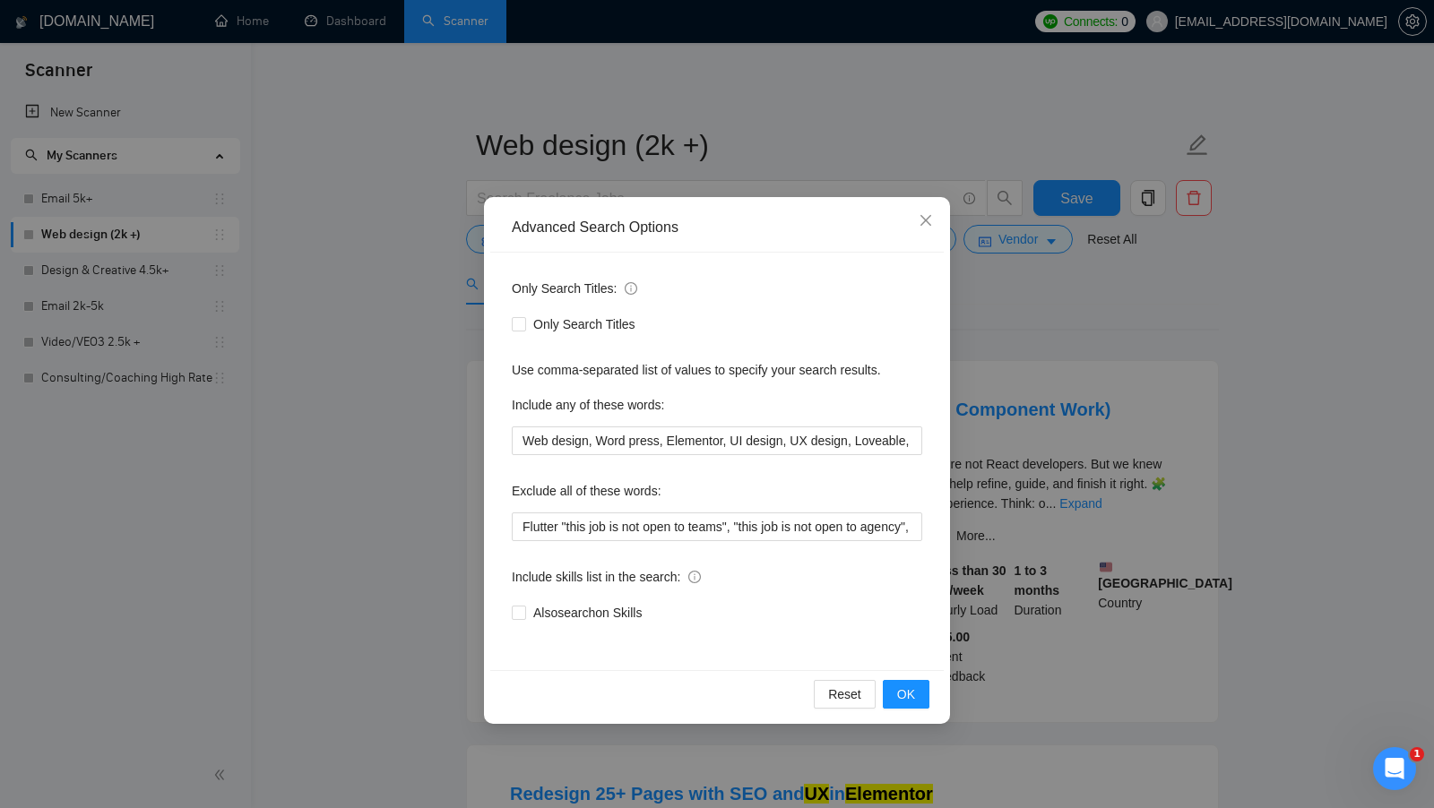
click at [1132, 360] on div "Advanced Search Options Only Search Titles: Only Search Titles Use comma-separa…" at bounding box center [717, 404] width 1434 height 808
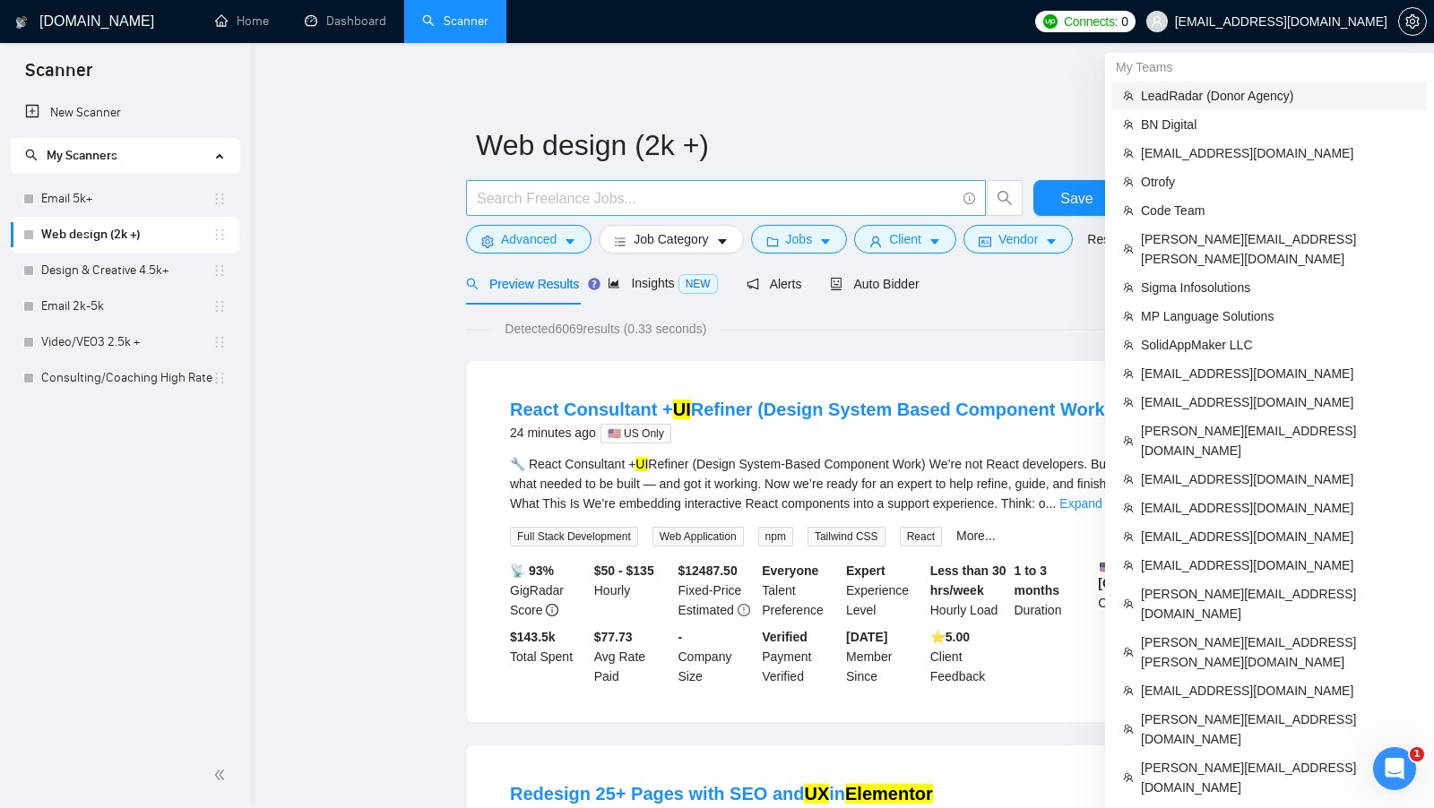
click at [1293, 88] on span "LeadRadar (Donor Agency)" at bounding box center [1278, 96] width 275 height 20
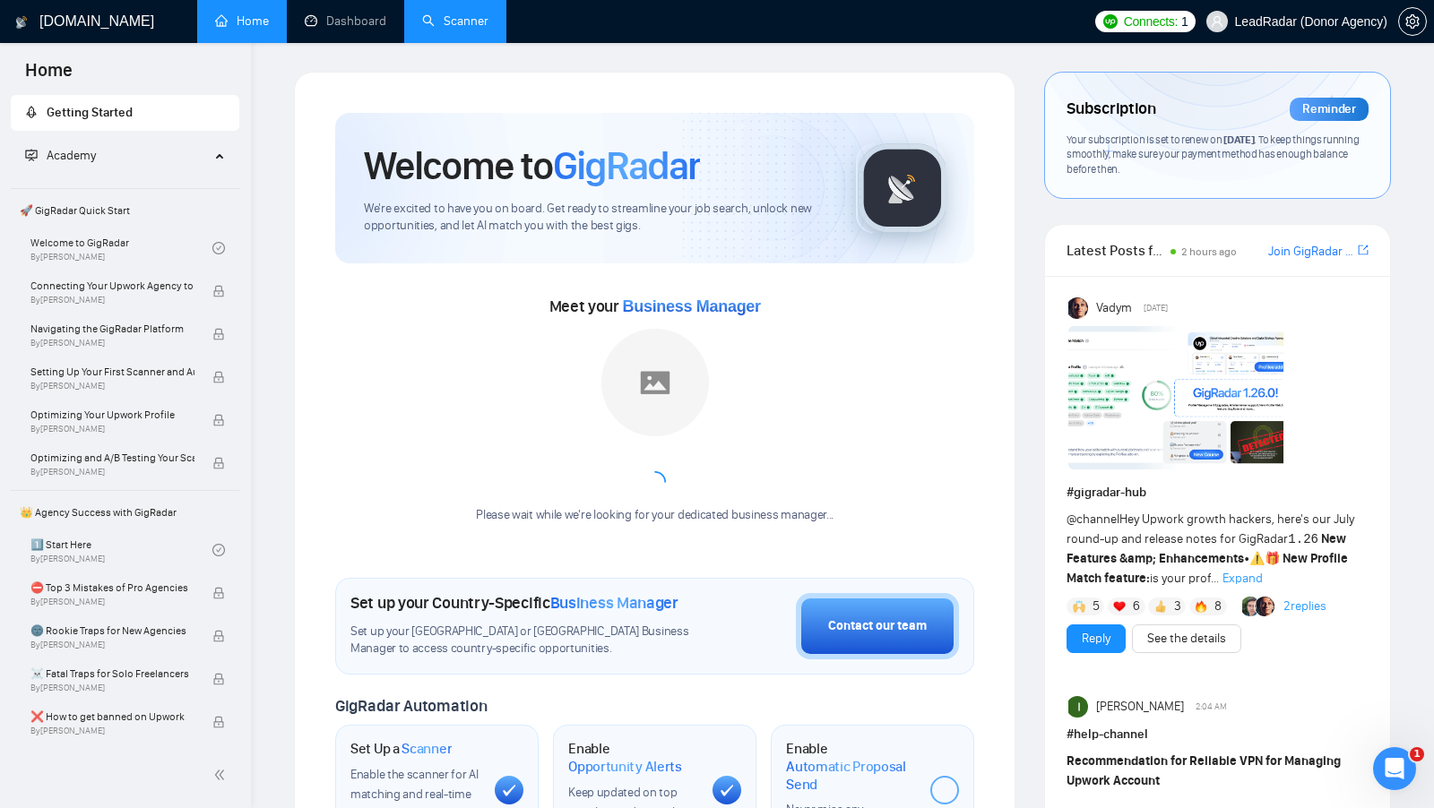
click at [460, 24] on link "Scanner" at bounding box center [455, 20] width 66 height 15
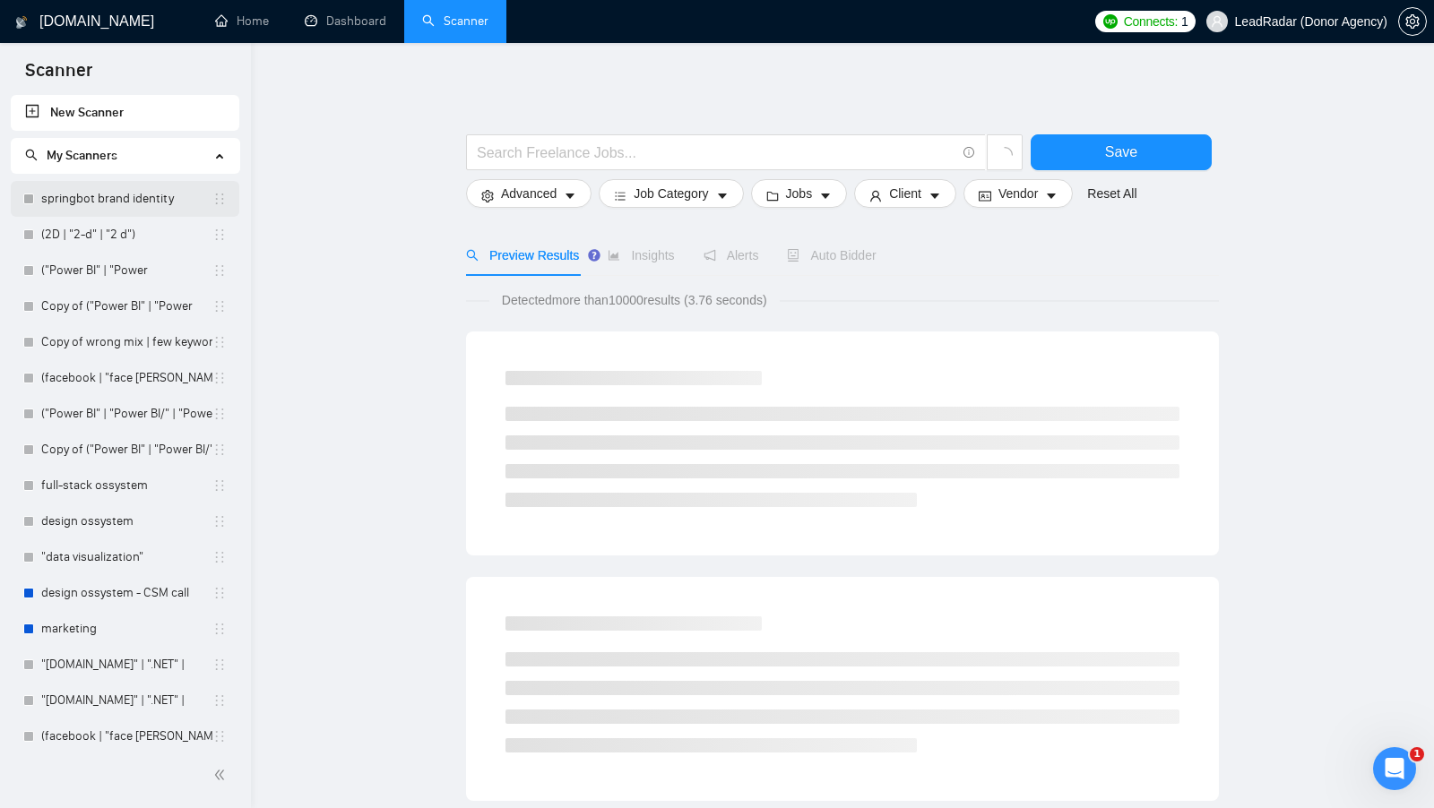
click at [168, 209] on link "springbot brand identity" at bounding box center [126, 199] width 171 height 36
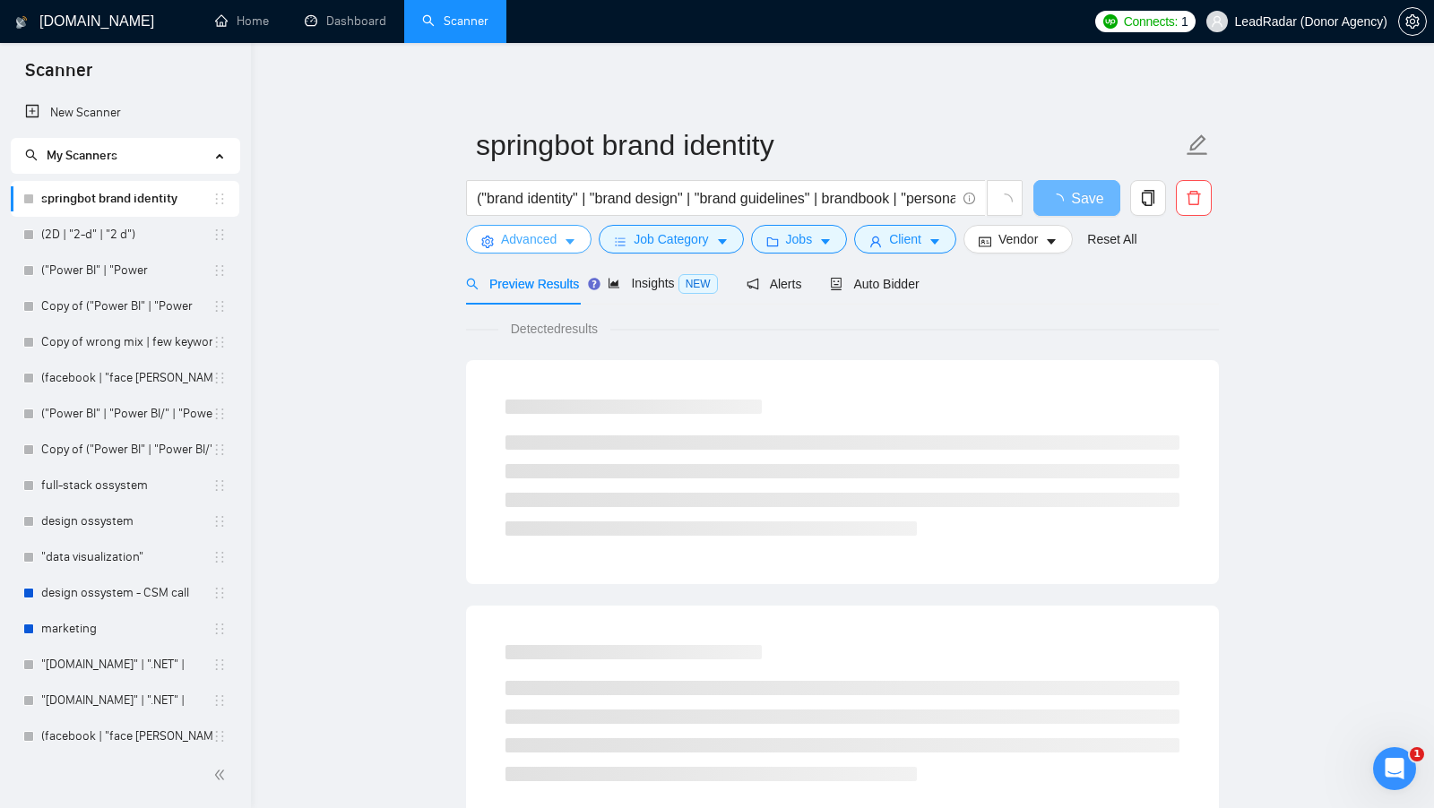
click at [565, 227] on button "Advanced" at bounding box center [528, 239] width 125 height 29
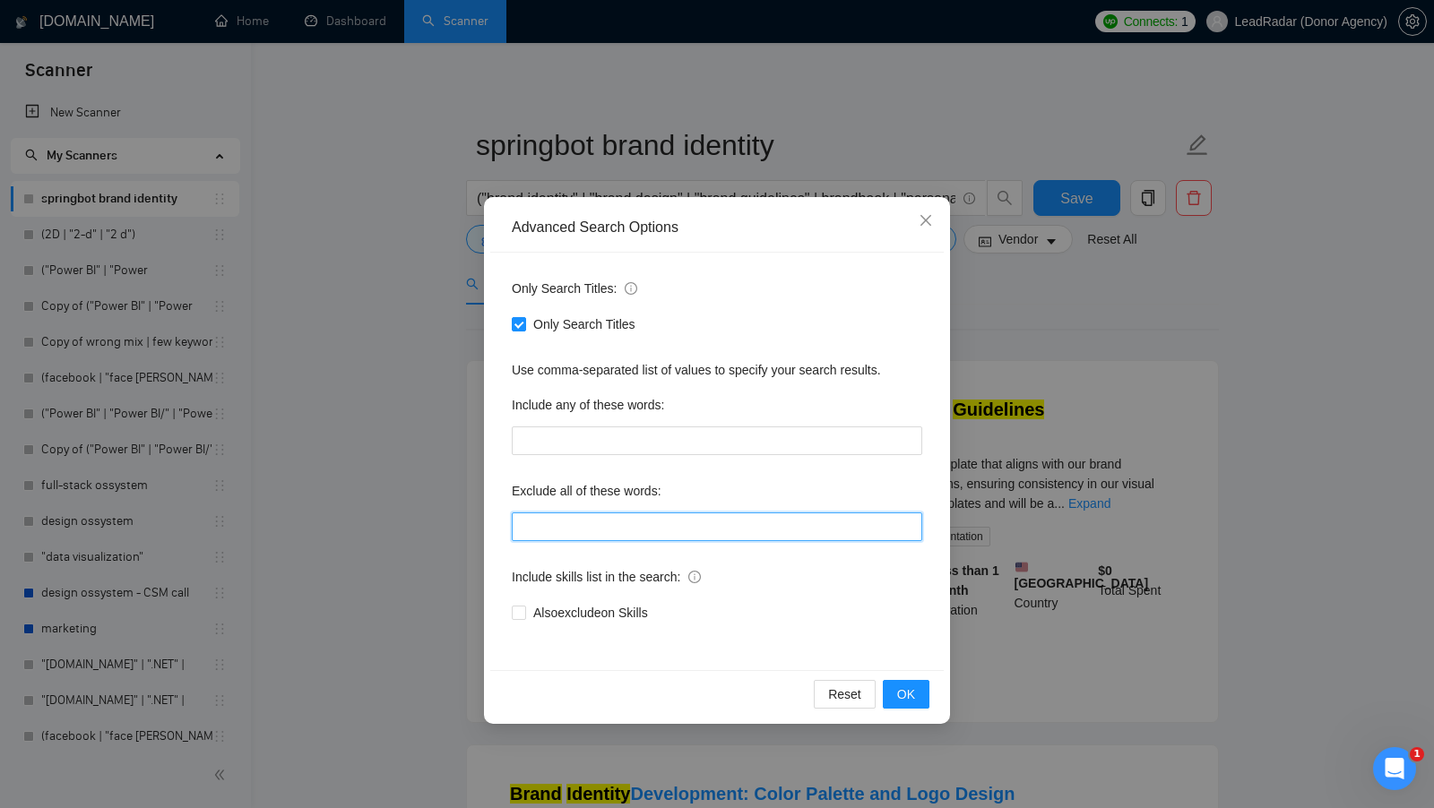
click at [577, 517] on input "text" at bounding box center [717, 527] width 410 height 29
type input "sales*"
click at [919, 219] on icon "close" at bounding box center [926, 220] width 14 height 14
